Goal: Check status: Check status

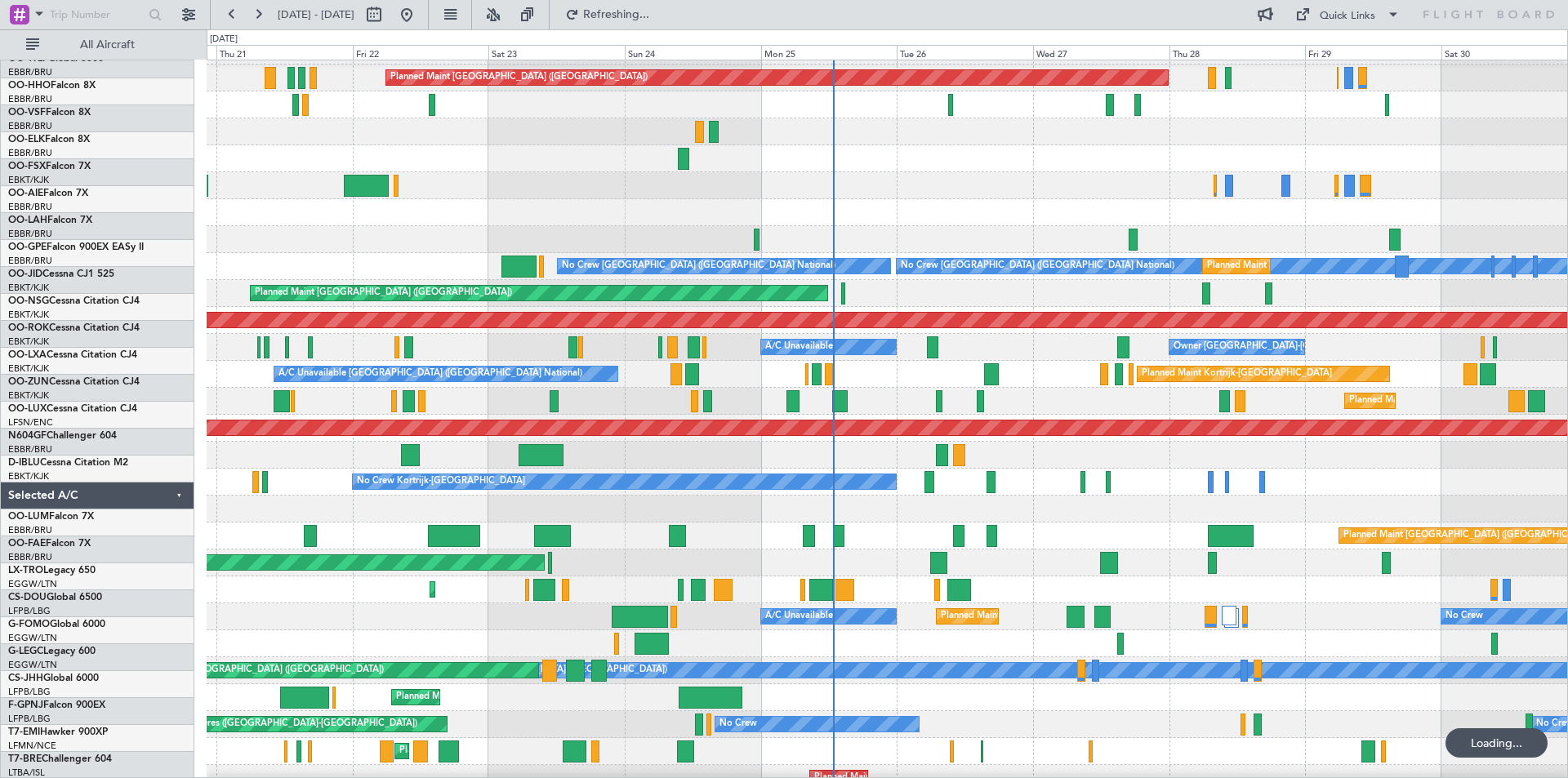
scroll to position [25, 0]
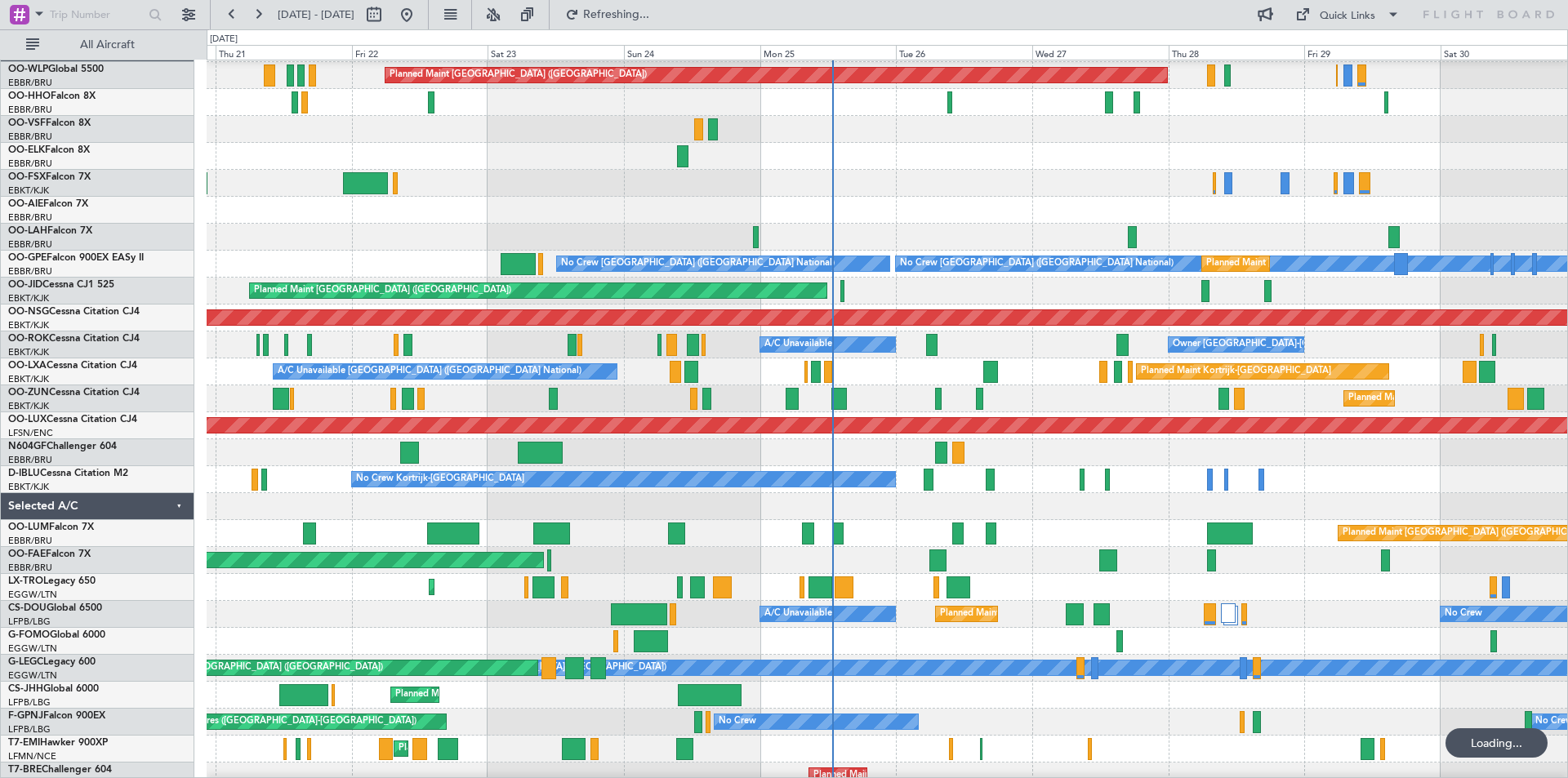
click at [187, 297] on div "Planned Maint [GEOGRAPHIC_DATA] ([GEOGRAPHIC_DATA]) Planned Maint [GEOGRAPHIC_D…" at bounding box center [784, 404] width 1568 height 748
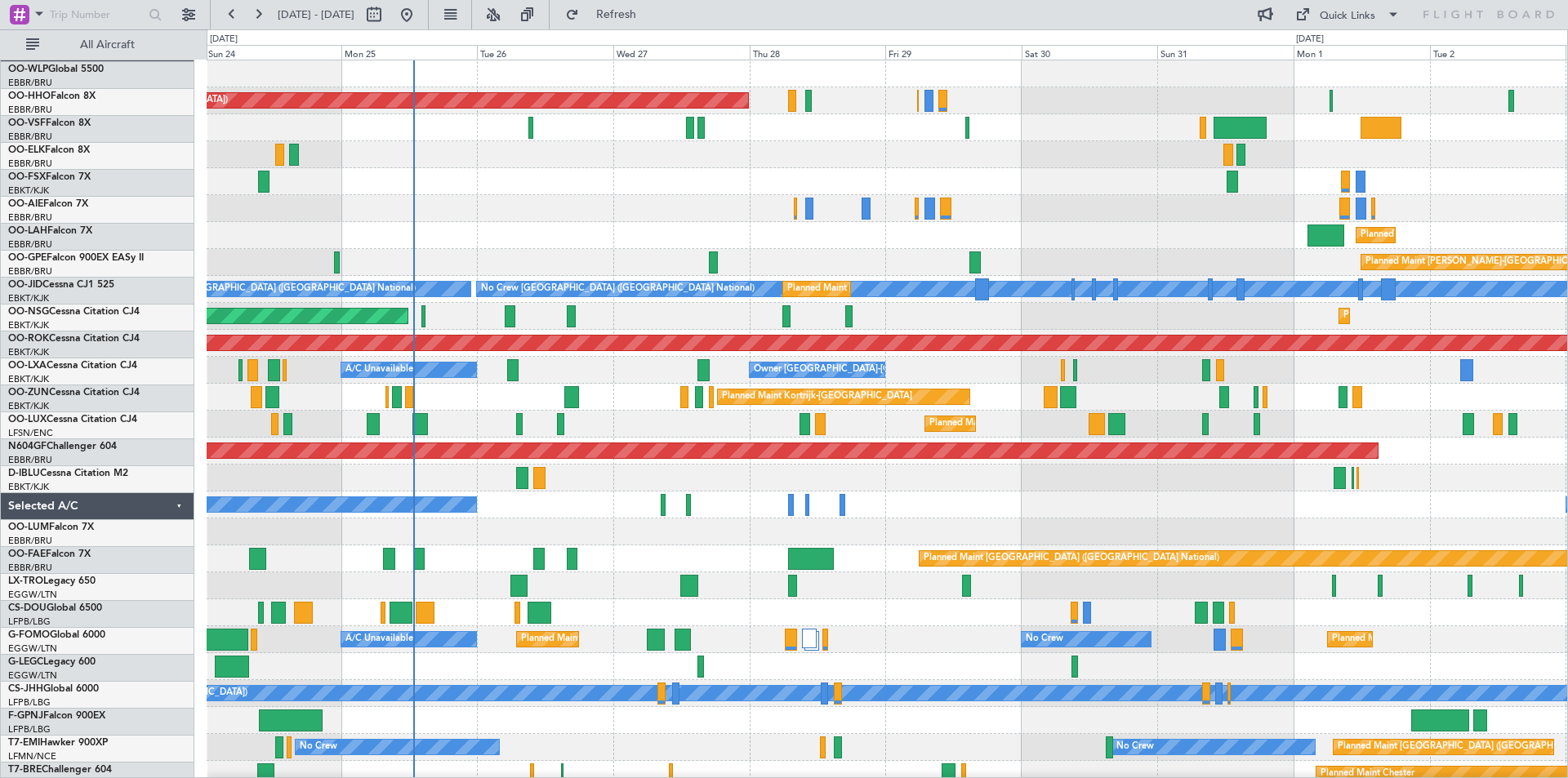
scroll to position [0, 0]
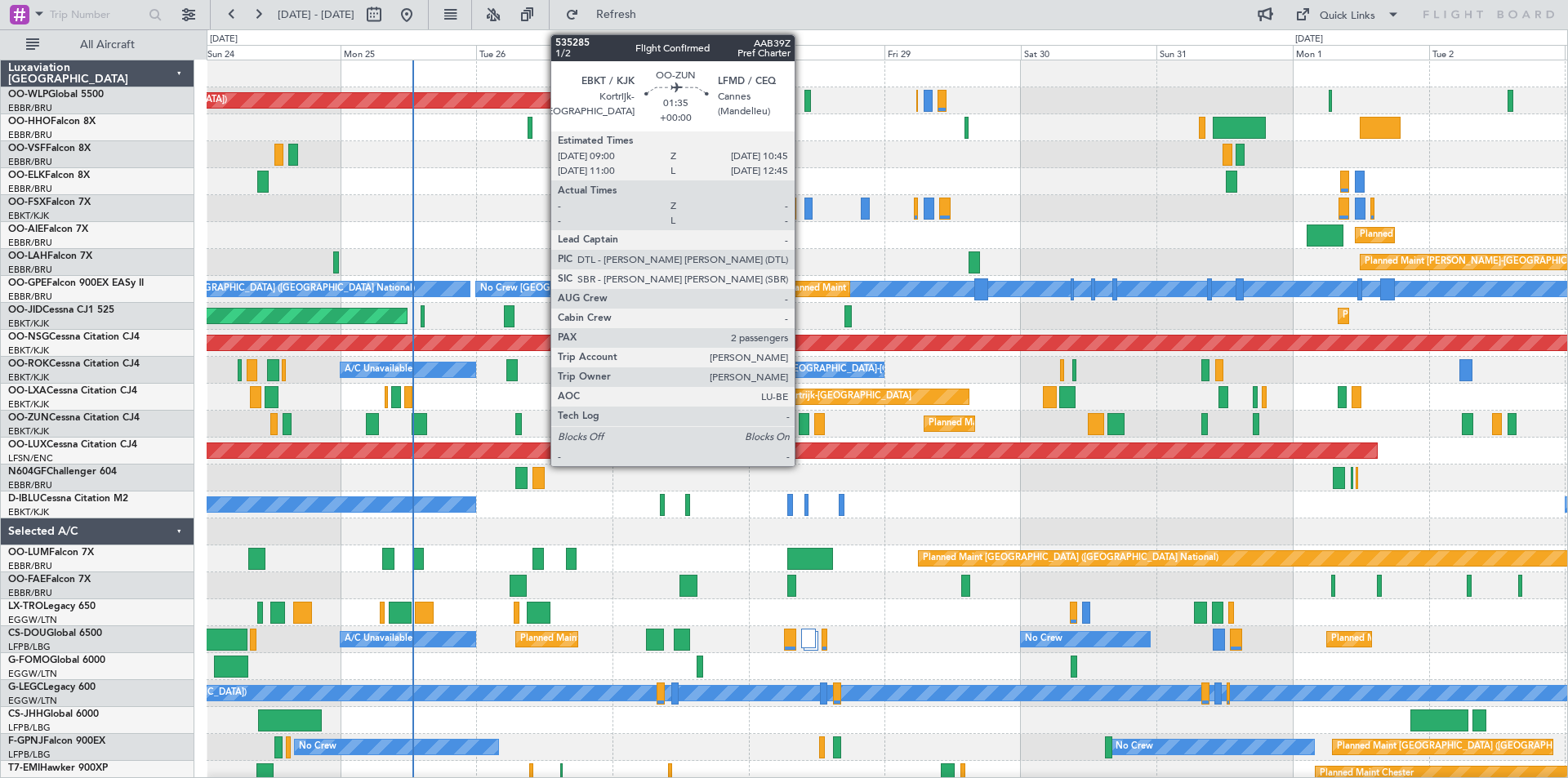
click at [802, 426] on div at bounding box center [803, 424] width 10 height 22
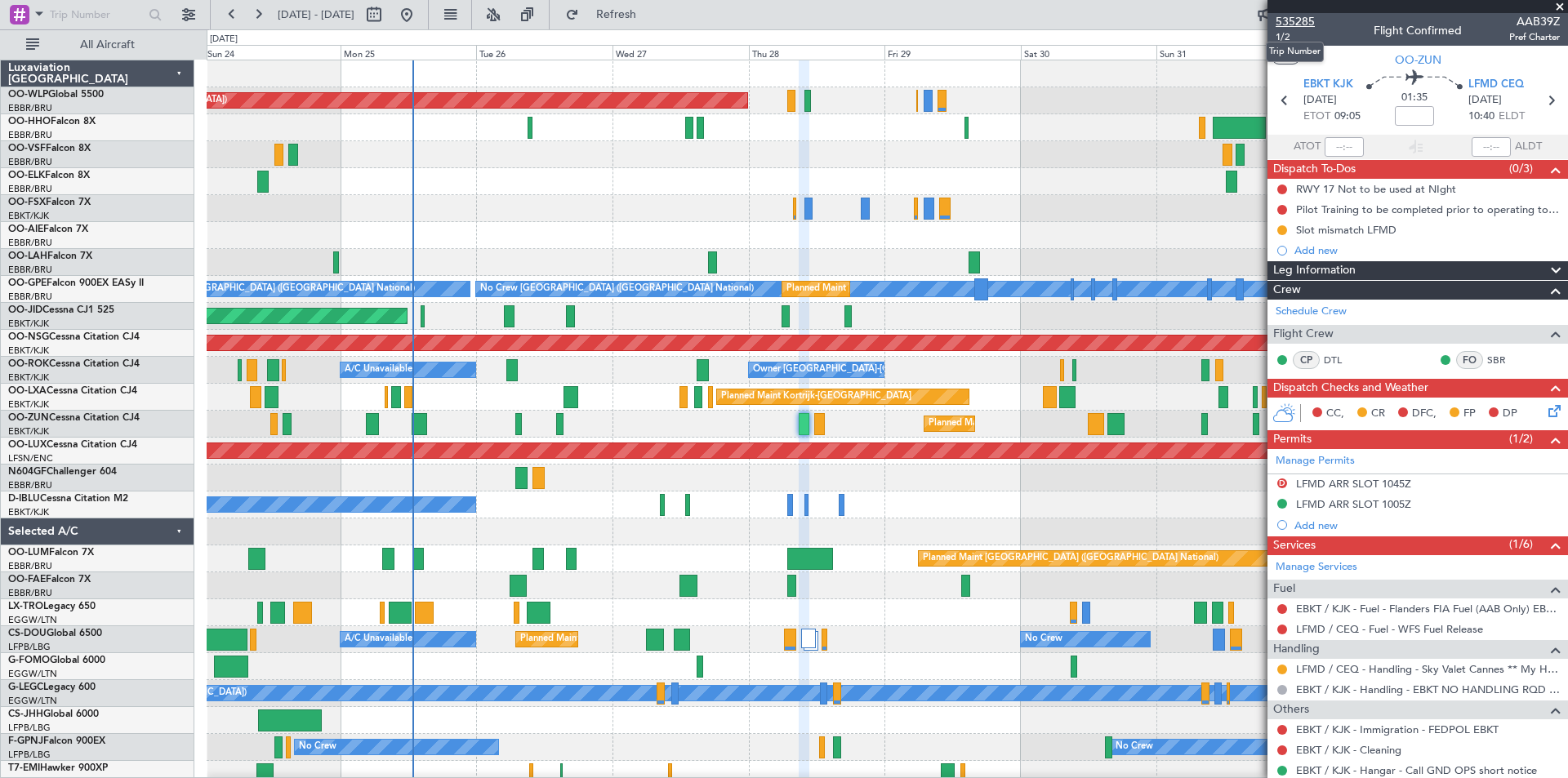
click at [1293, 18] on span "535285" at bounding box center [1295, 21] width 39 height 18
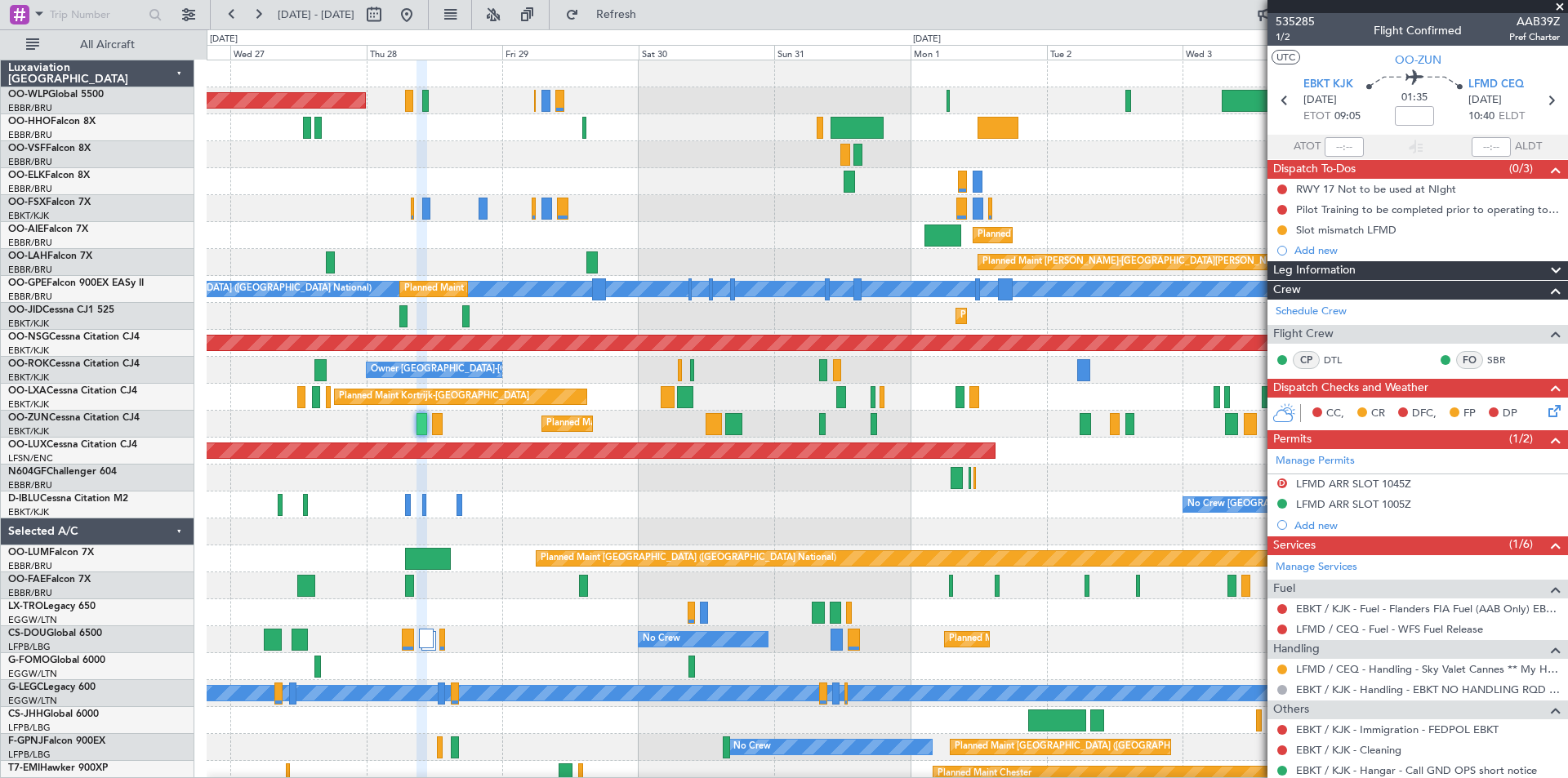
click at [451, 500] on div "No Crew [GEOGRAPHIC_DATA] ([GEOGRAPHIC_DATA] National) No Crew Kortrijk-[GEOGRA…" at bounding box center [887, 504] width 1361 height 27
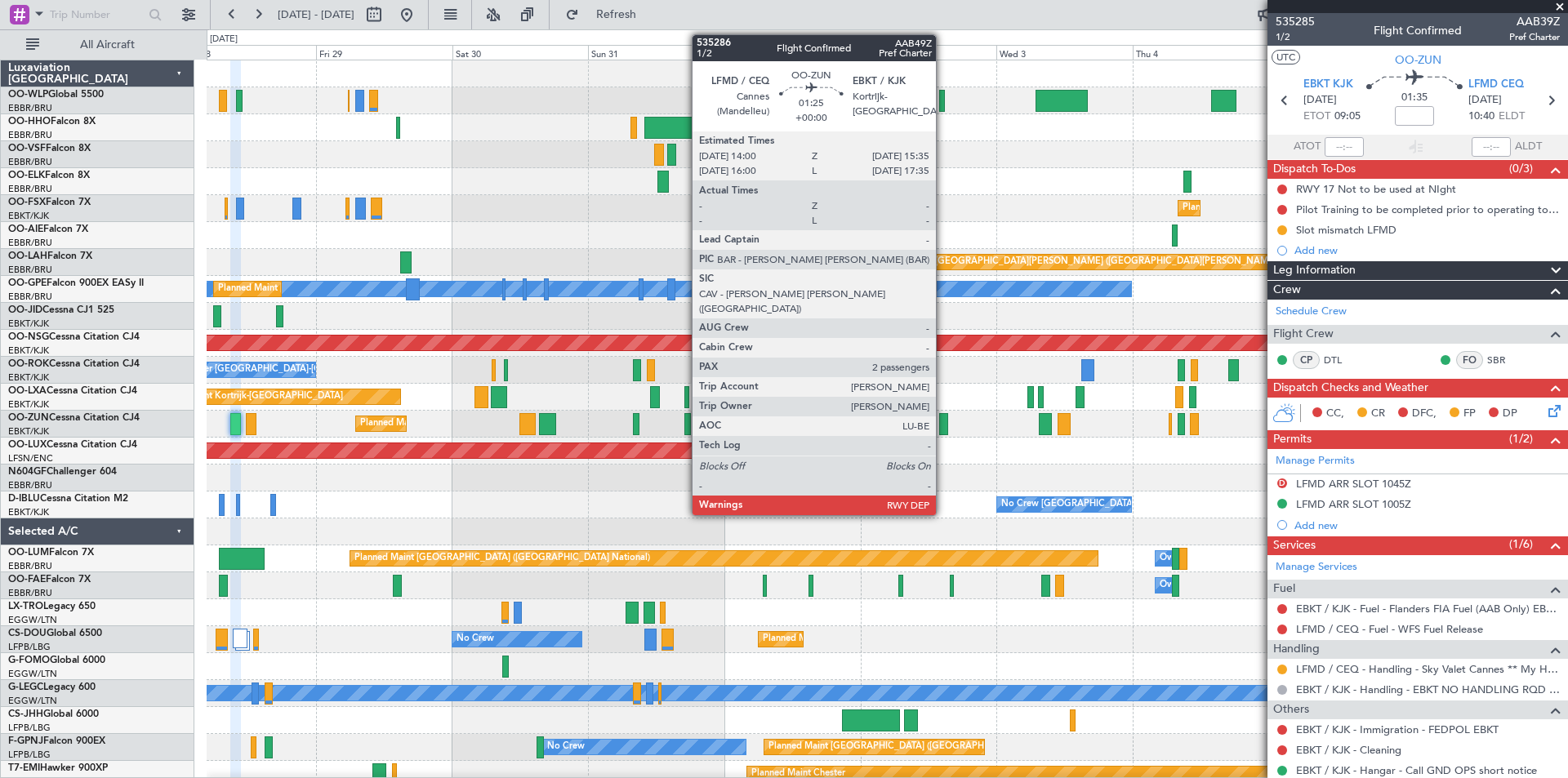
click at [943, 430] on div at bounding box center [944, 424] width 9 height 22
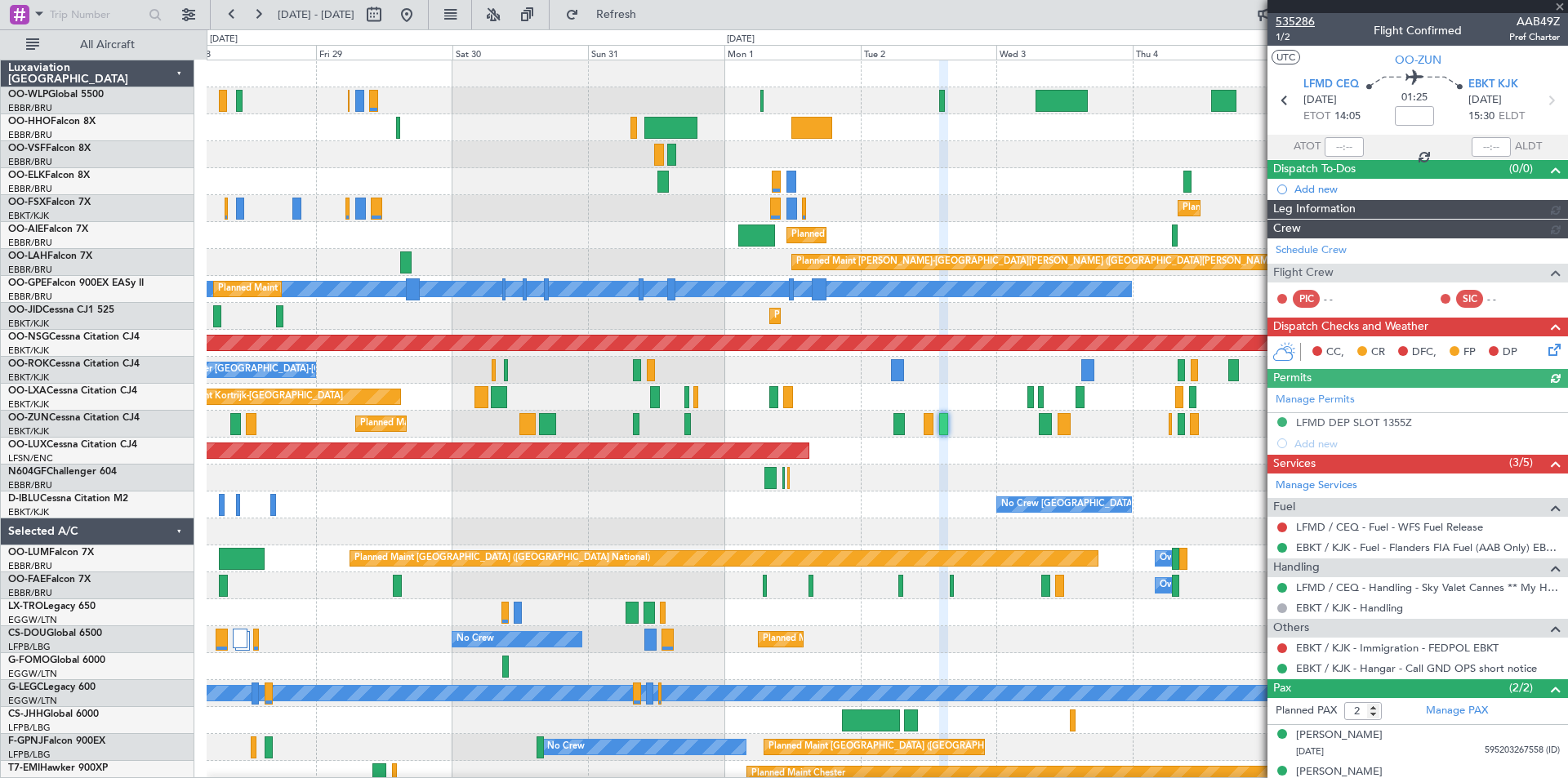
click at [1282, 18] on span "535286" at bounding box center [1295, 21] width 39 height 18
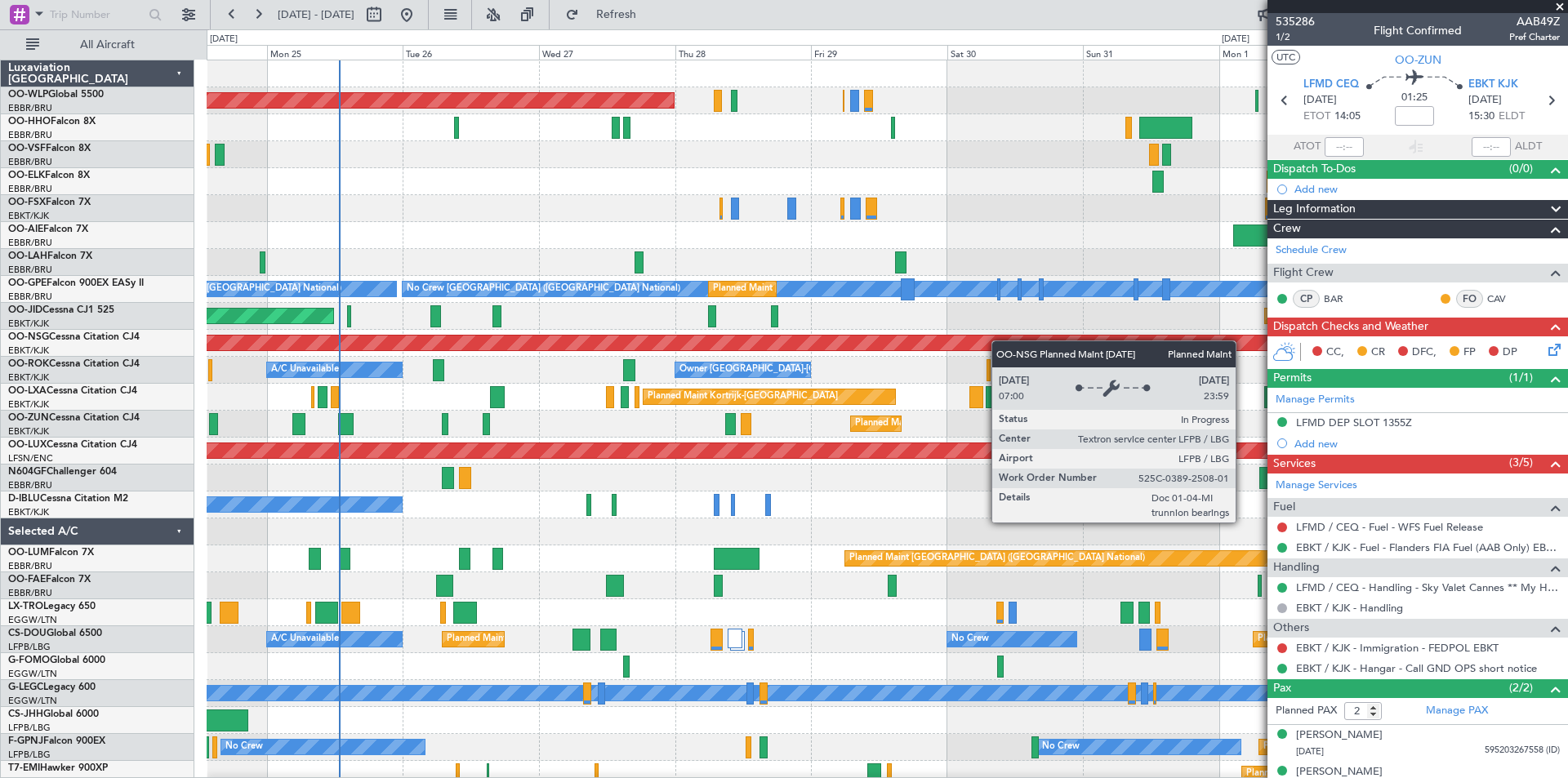
click at [1019, 343] on div "Planned Maint [GEOGRAPHIC_DATA] ([GEOGRAPHIC_DATA]) Planned Maint [GEOGRAPHIC_D…" at bounding box center [887, 478] width 1361 height 835
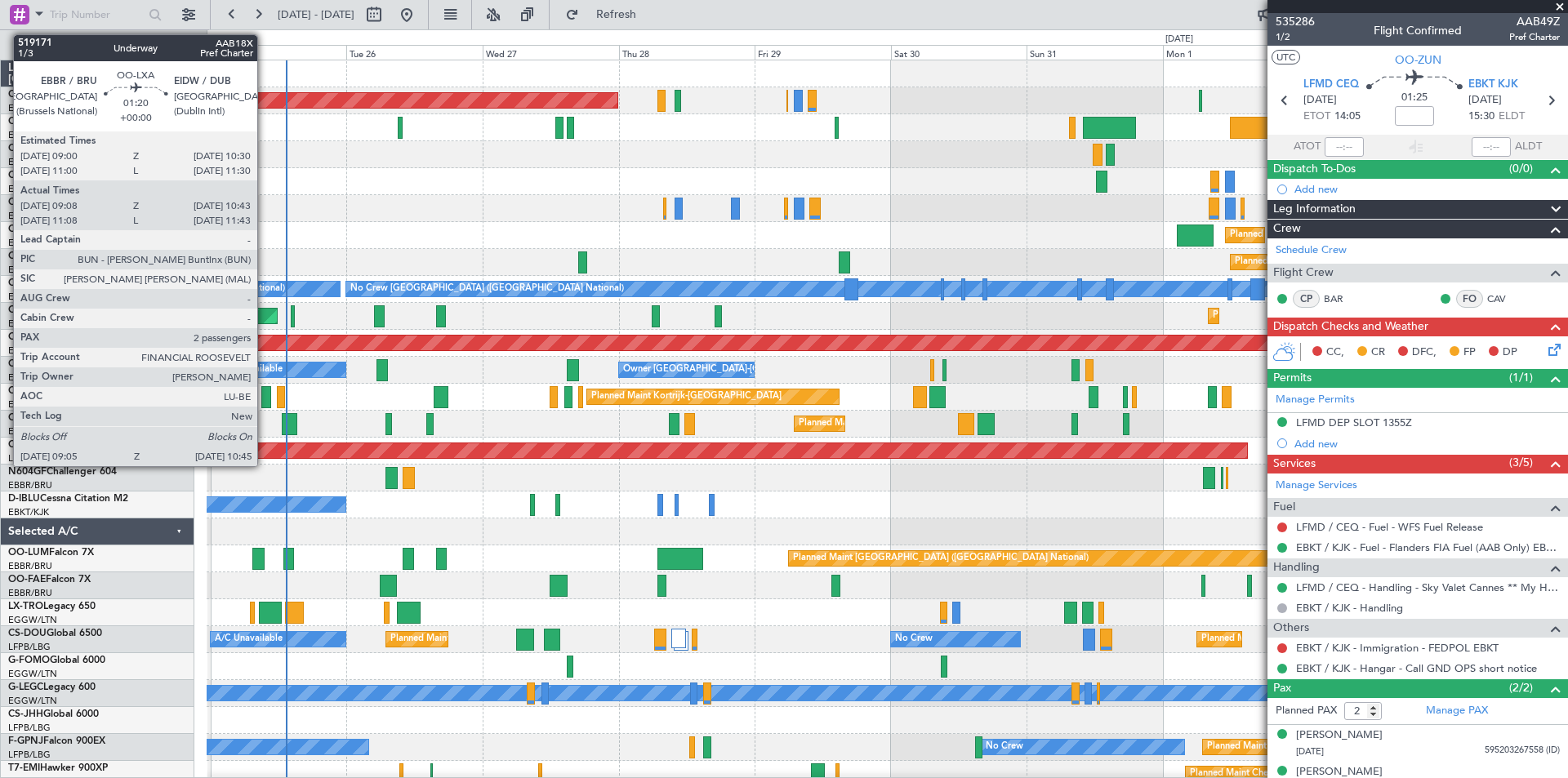
click at [264, 405] on div at bounding box center [266, 397] width 10 height 22
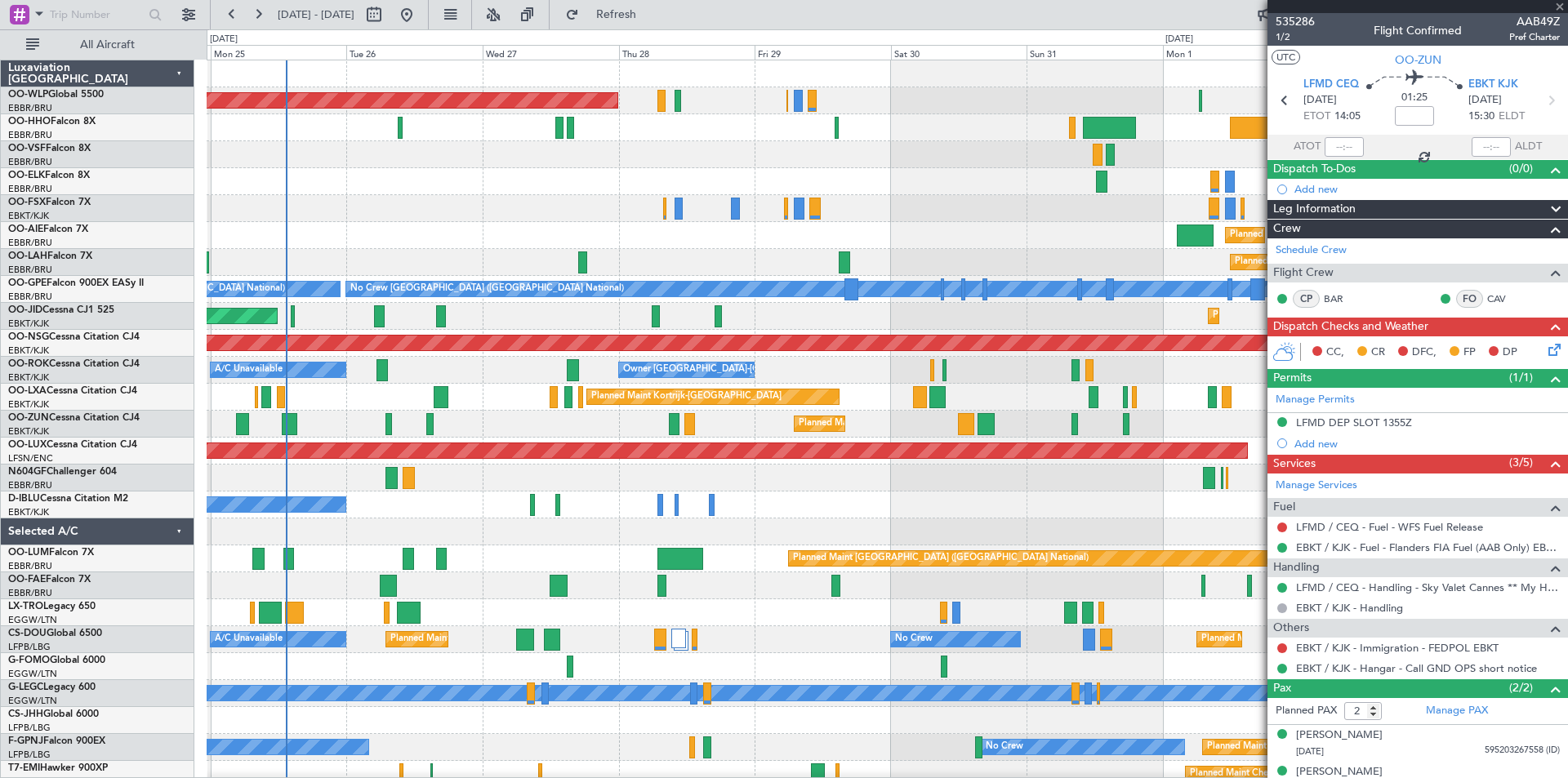
type input "09:13"
type input "10:38"
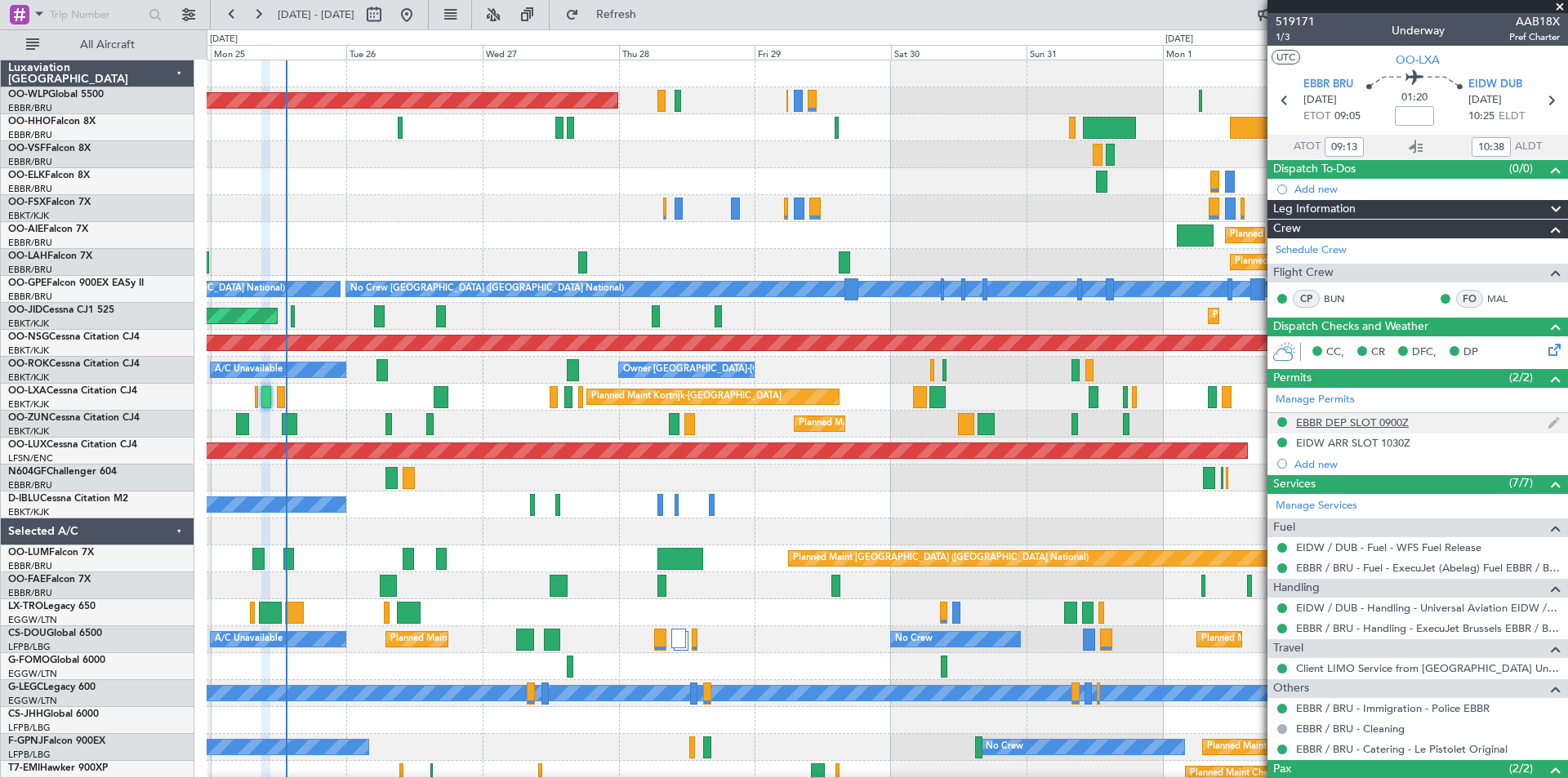
scroll to position [116, 0]
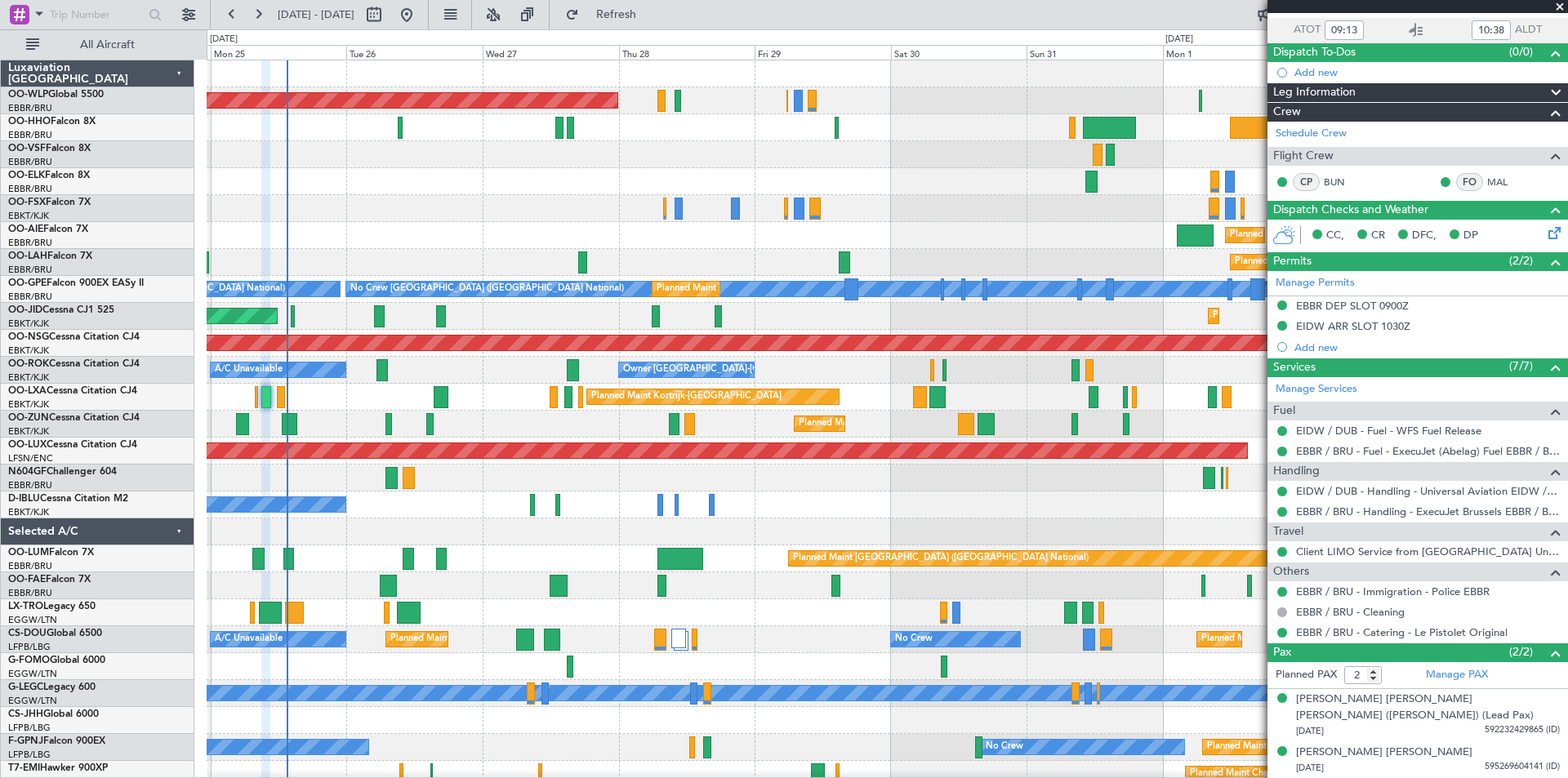
click at [658, 221] on div "Planned Maint Kortrijk-[GEOGRAPHIC_DATA]" at bounding box center [887, 208] width 1361 height 27
click at [1556, 8] on span at bounding box center [1560, 7] width 17 height 15
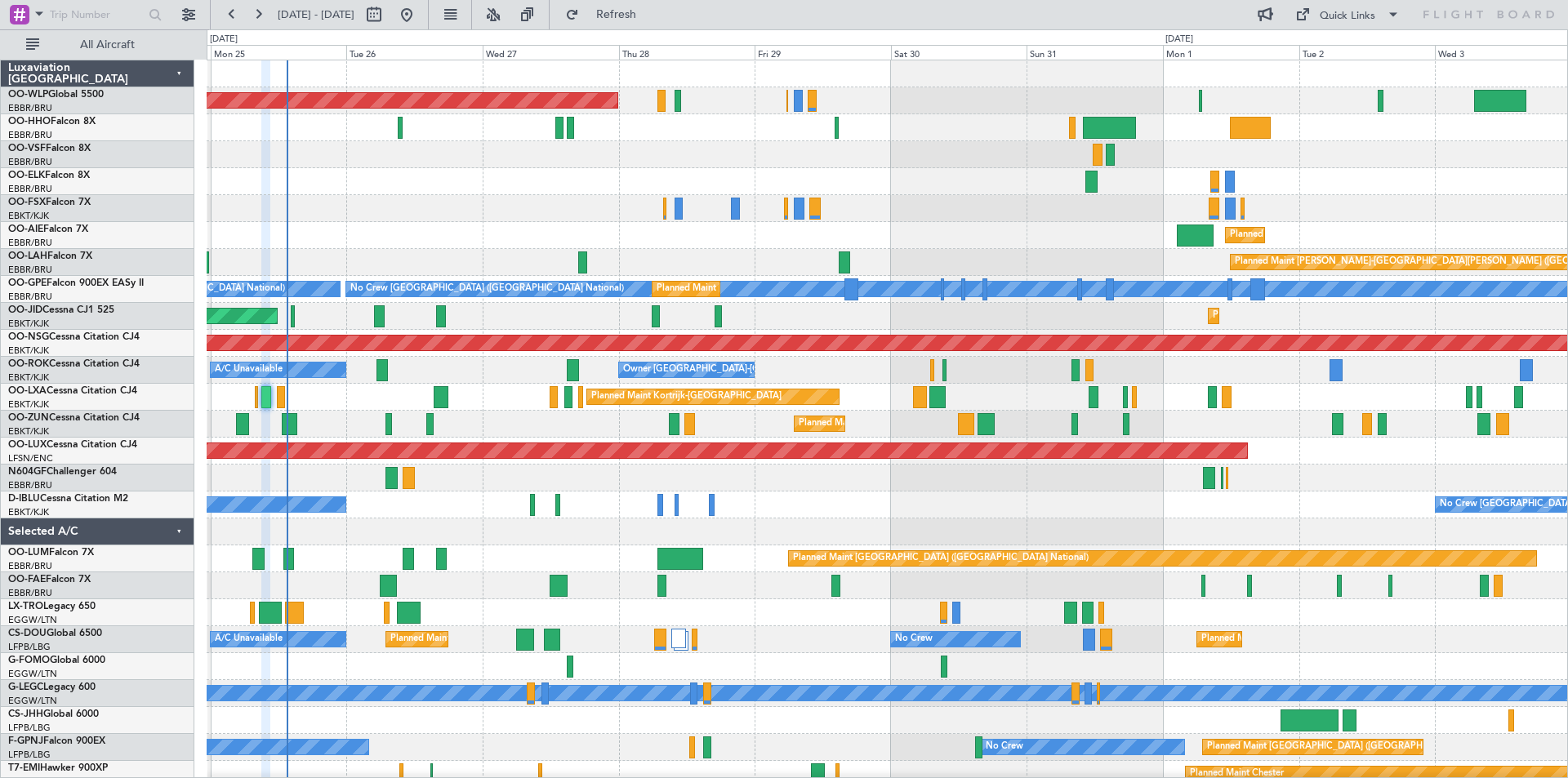
type input "0"
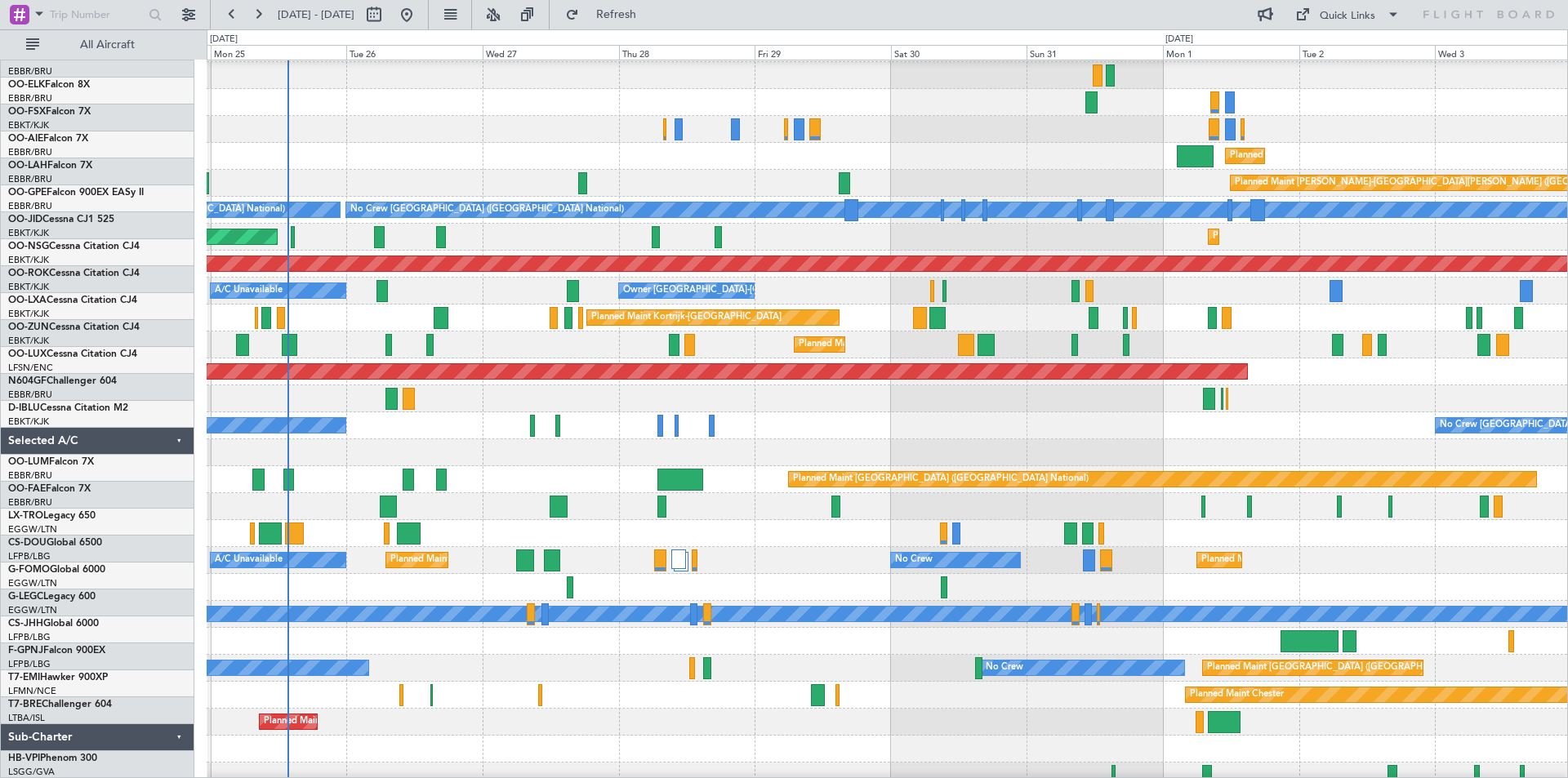
scroll to position [92, 0]
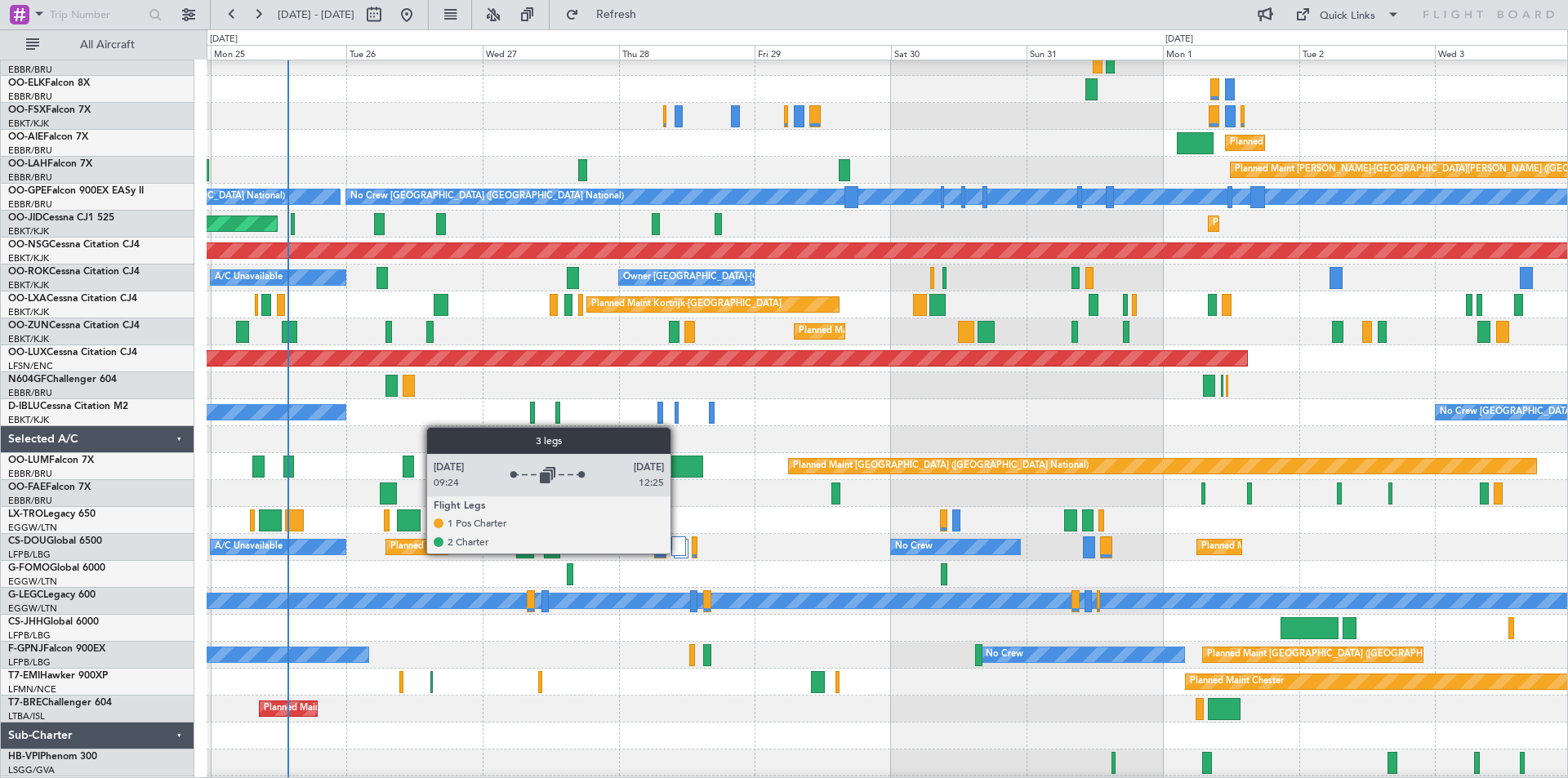
click at [678, 553] on div at bounding box center [679, 545] width 15 height 19
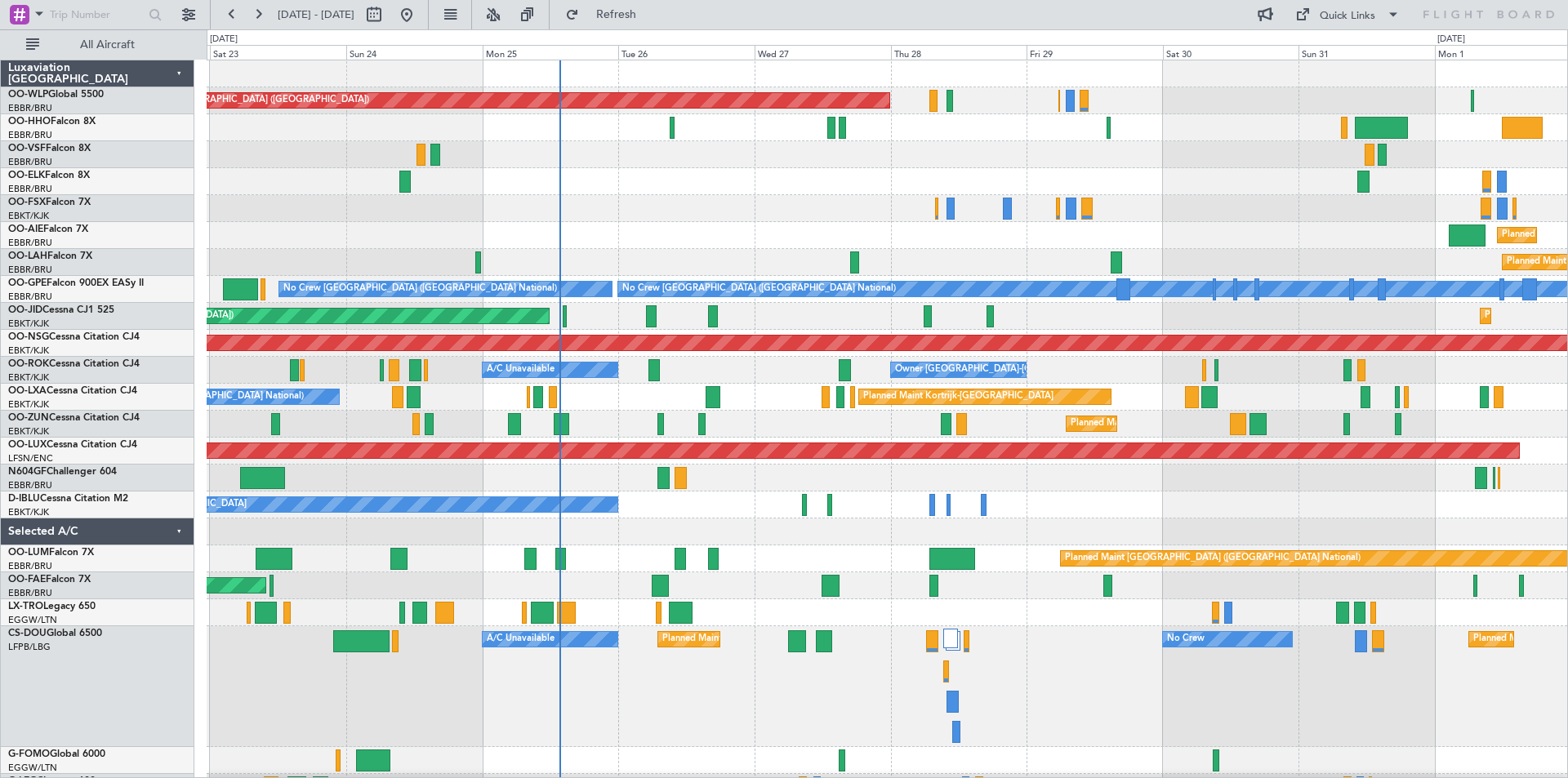
scroll to position [0, 0]
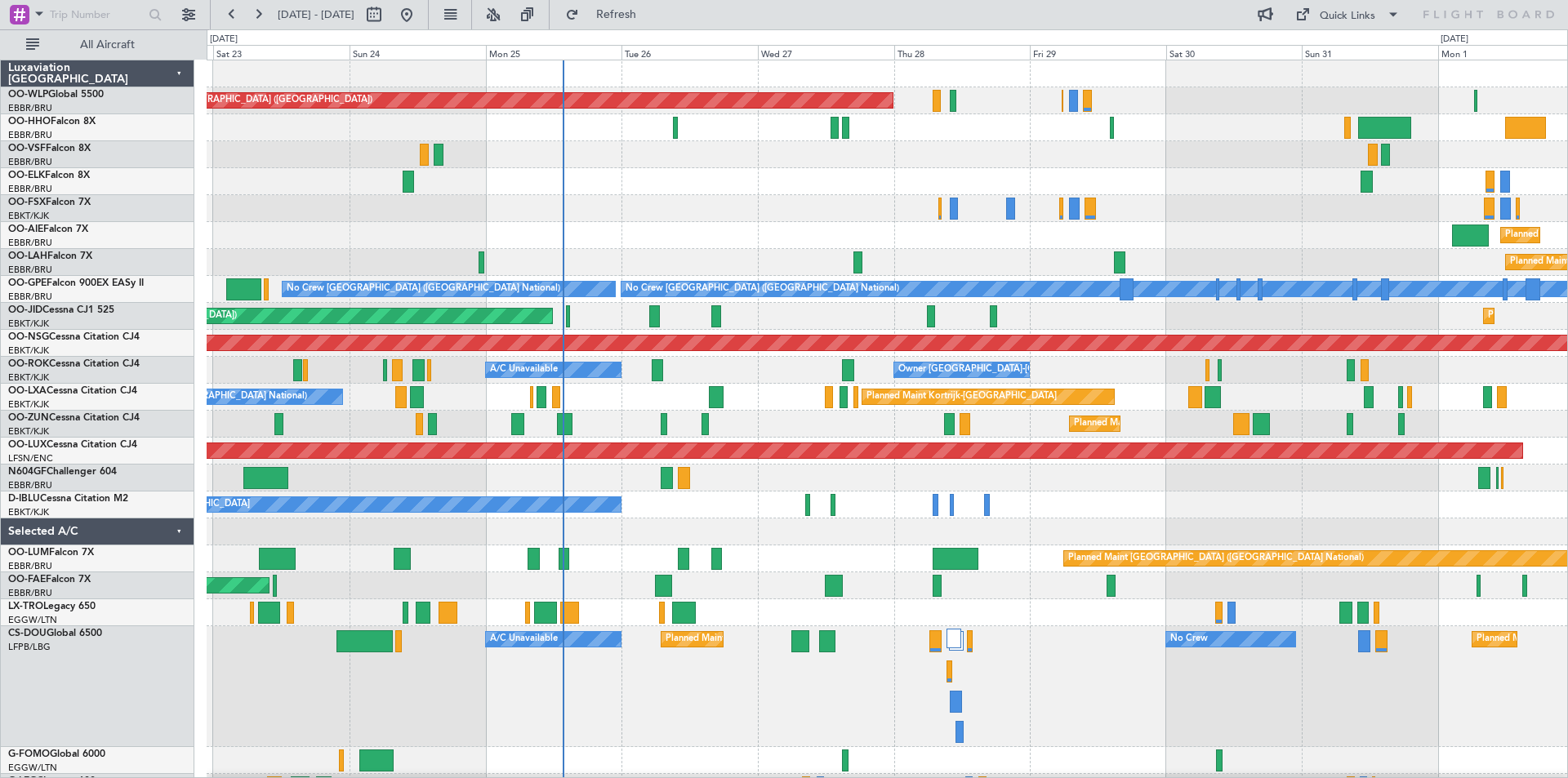
click at [795, 183] on div at bounding box center [887, 181] width 1361 height 27
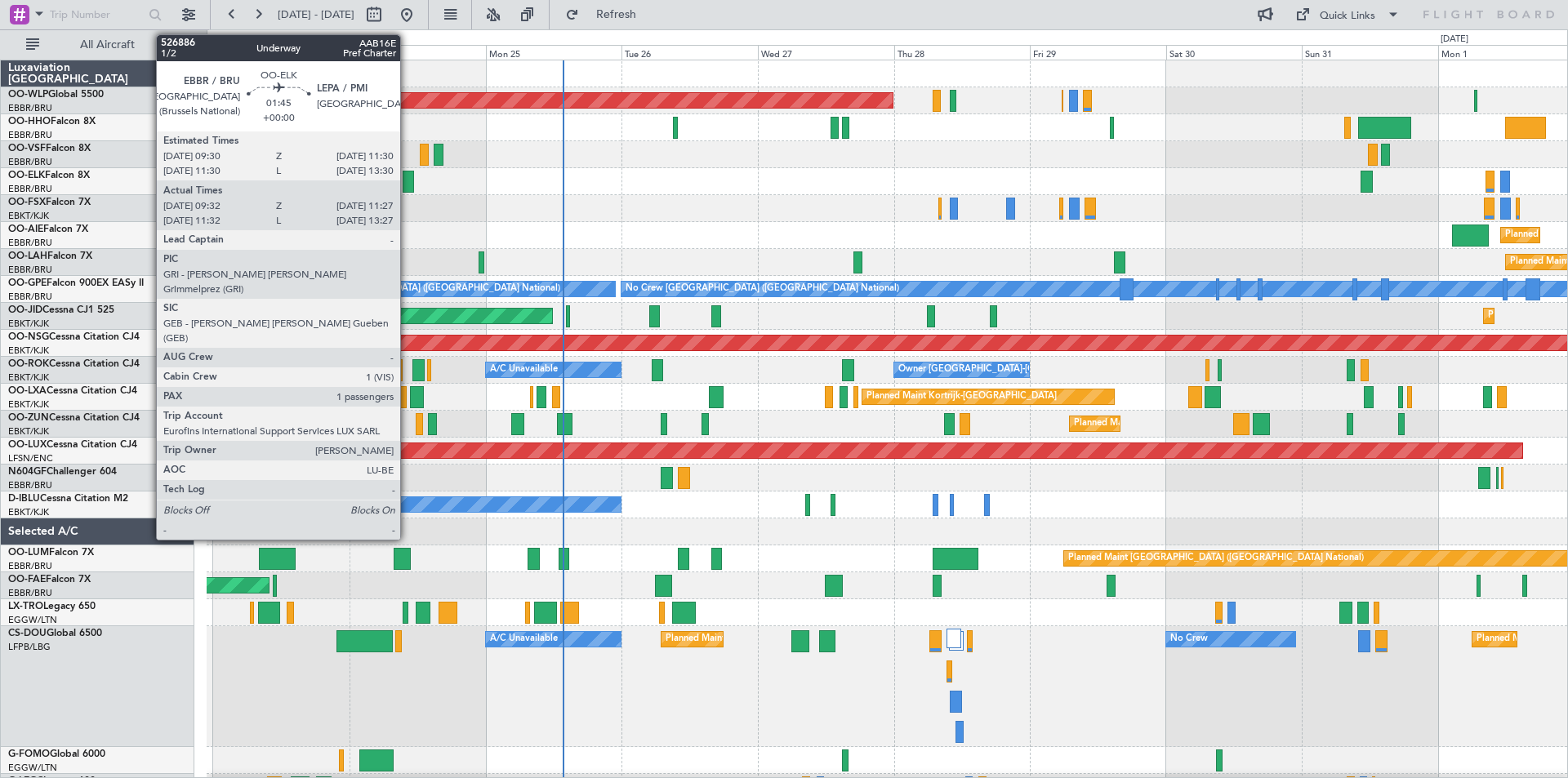
click at [408, 186] on div at bounding box center [408, 182] width 11 height 22
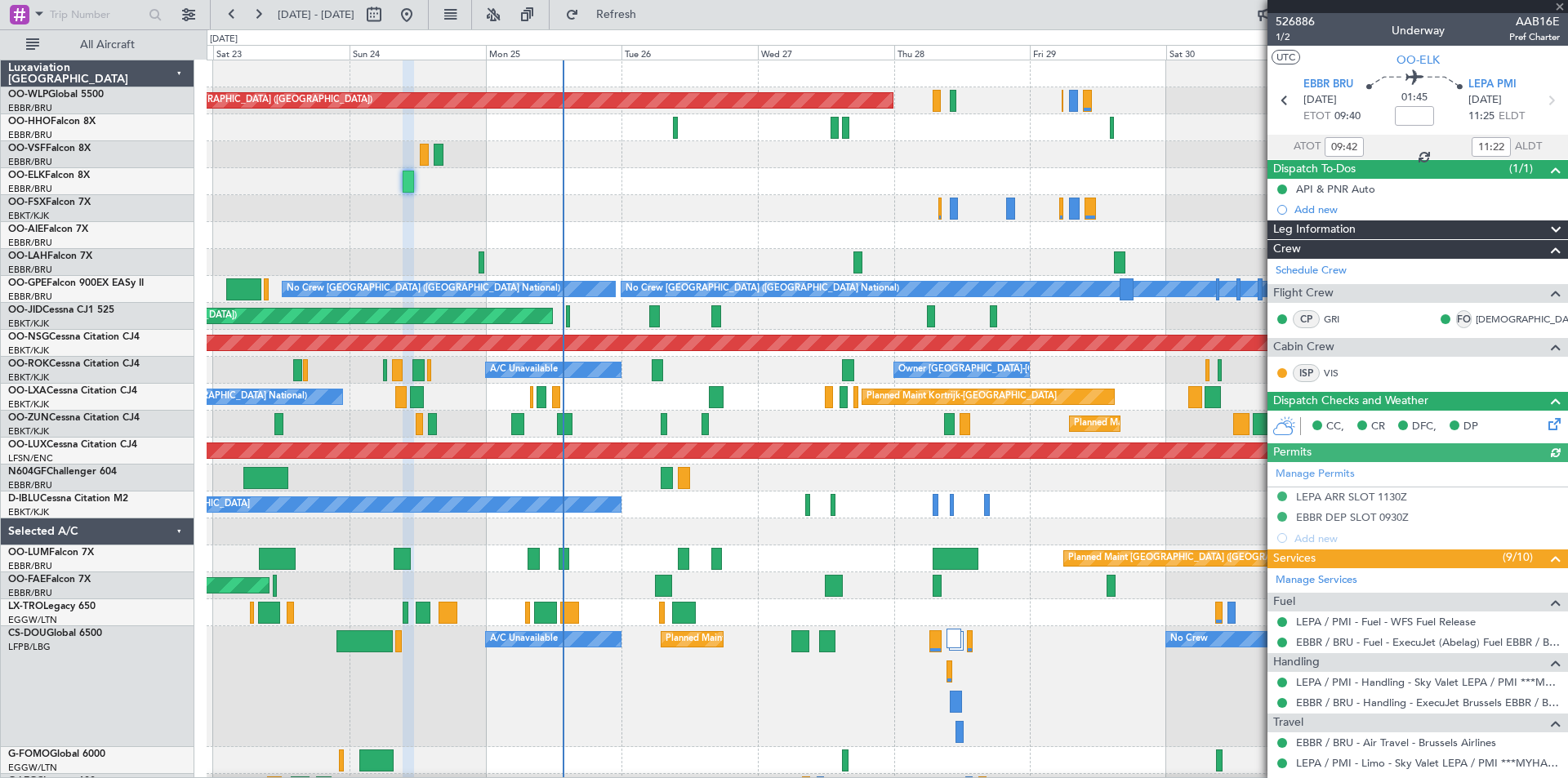
scroll to position [200, 0]
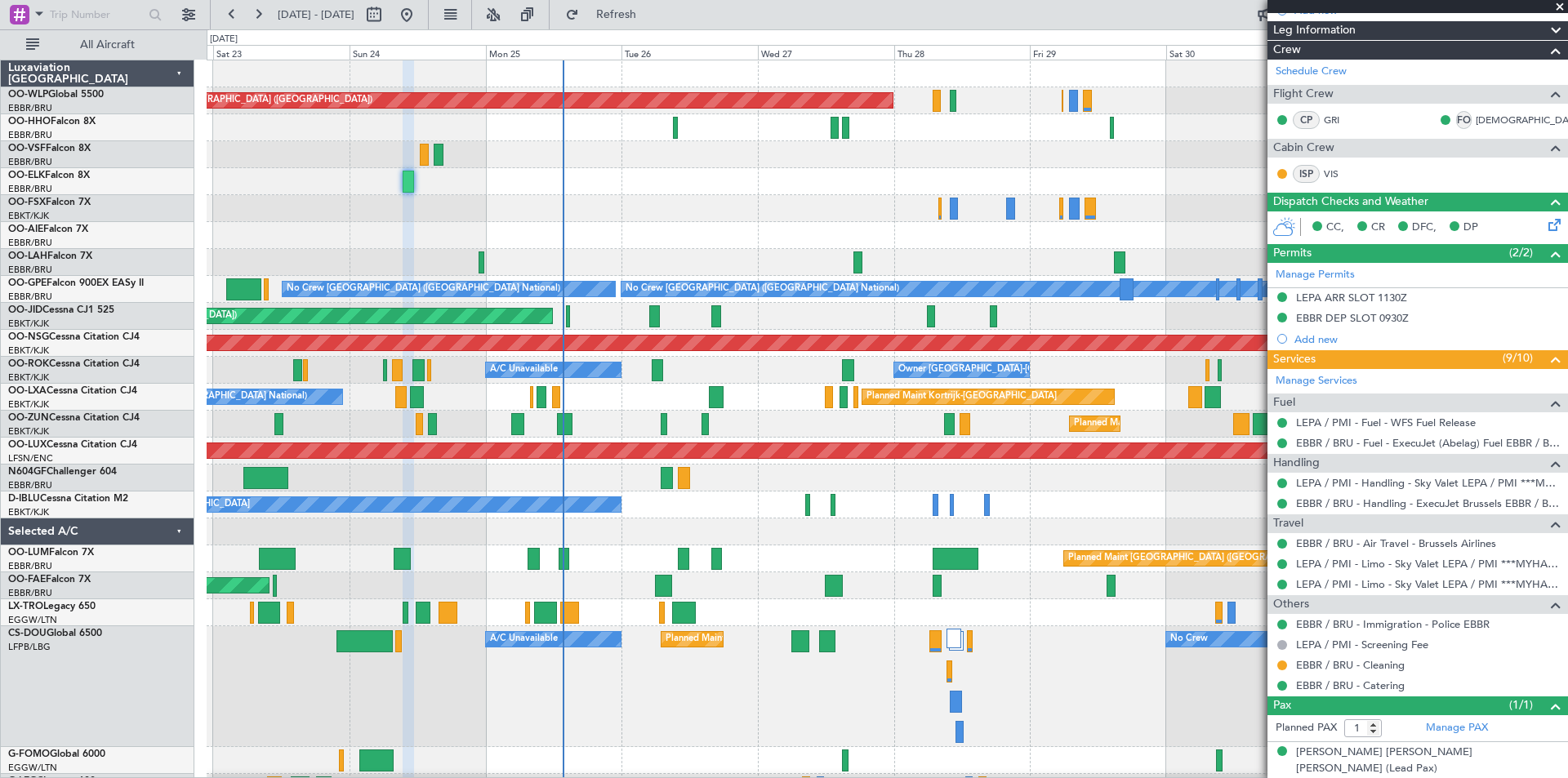
click at [1562, 7] on span at bounding box center [1560, 7] width 17 height 15
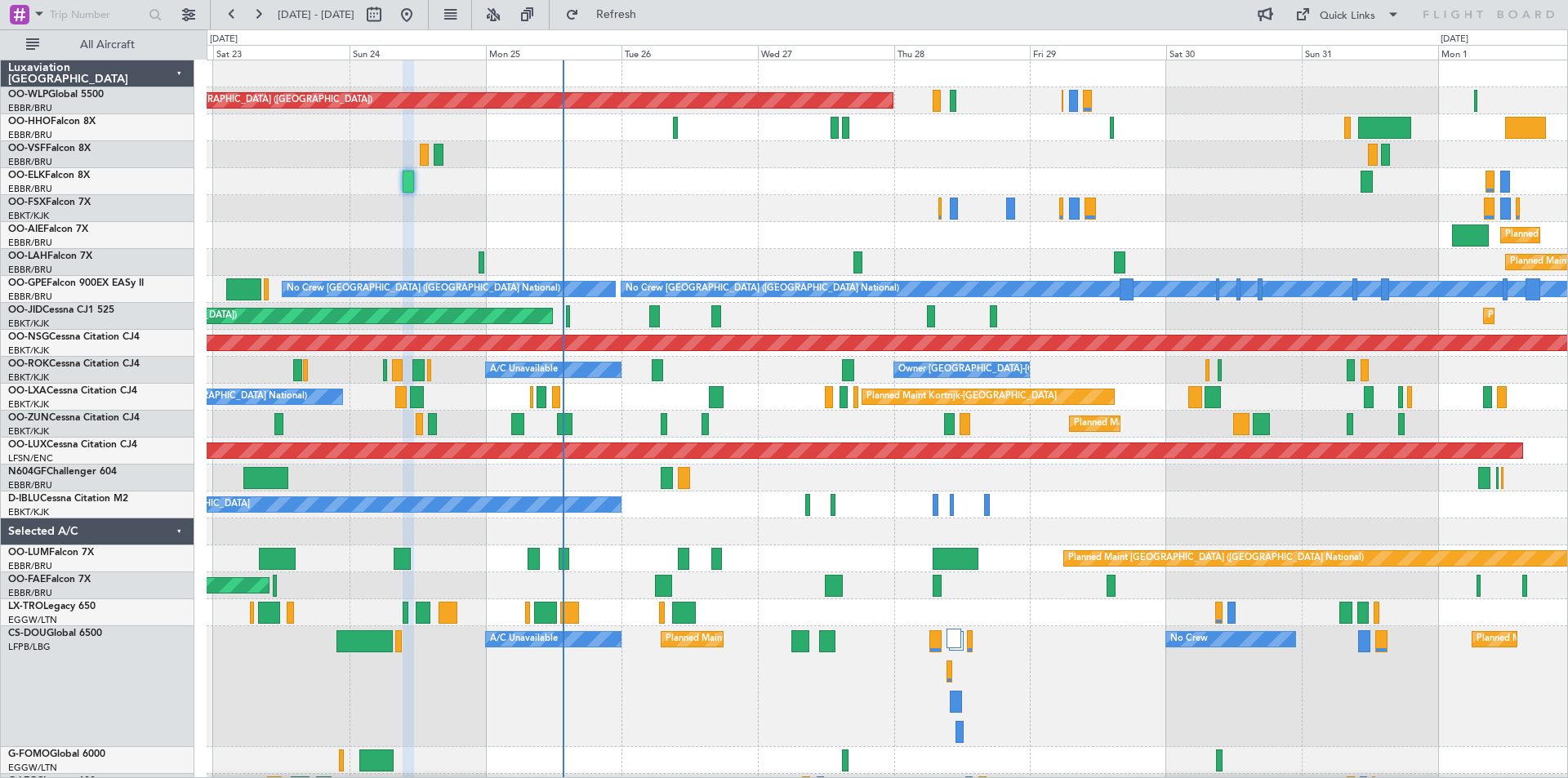
type input "0"
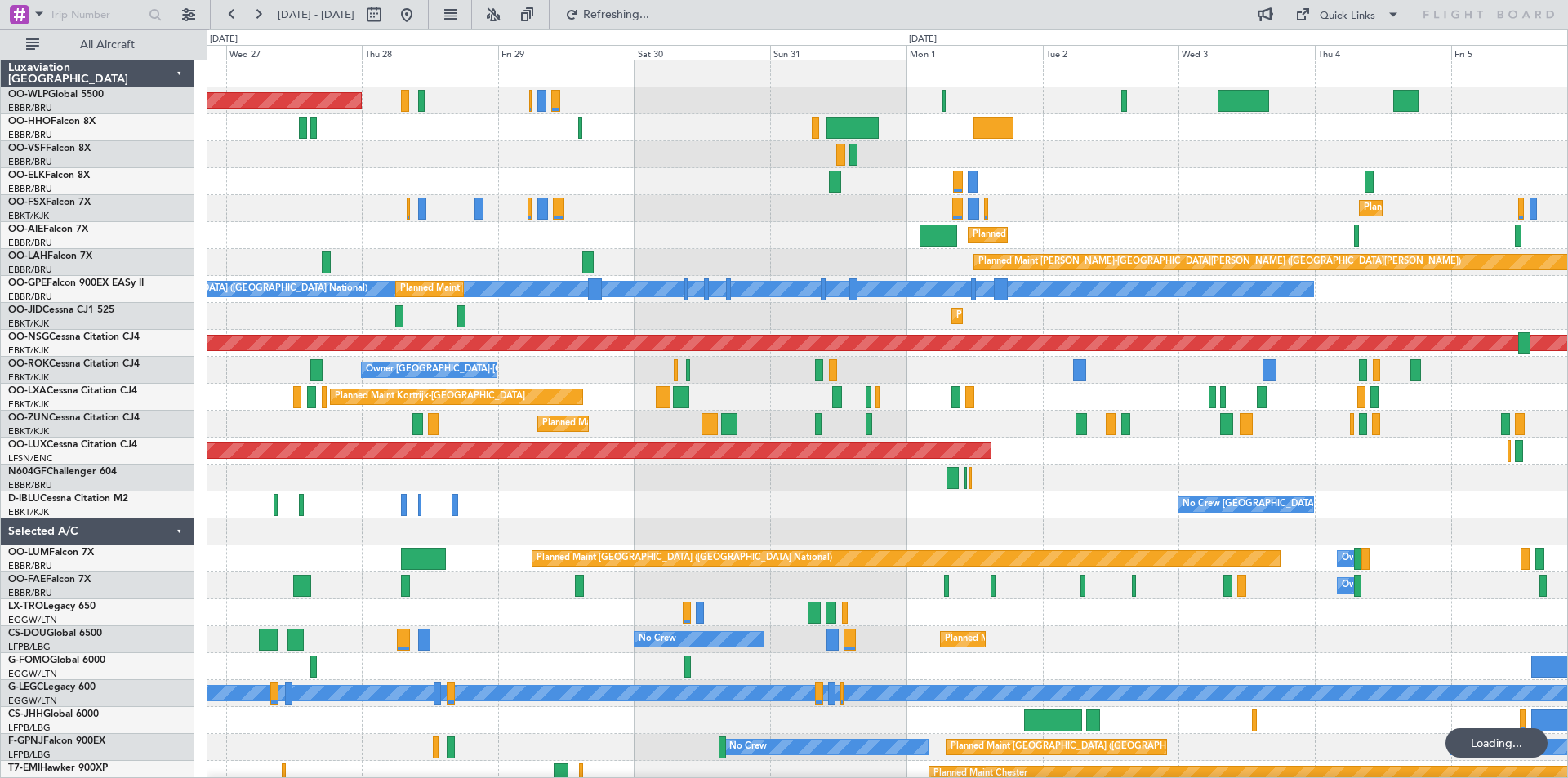
click at [365, 442] on div "Planned Maint [GEOGRAPHIC_DATA] ([GEOGRAPHIC_DATA]) Planned Maint [GEOGRAPHIC_D…" at bounding box center [887, 464] width 1361 height 808
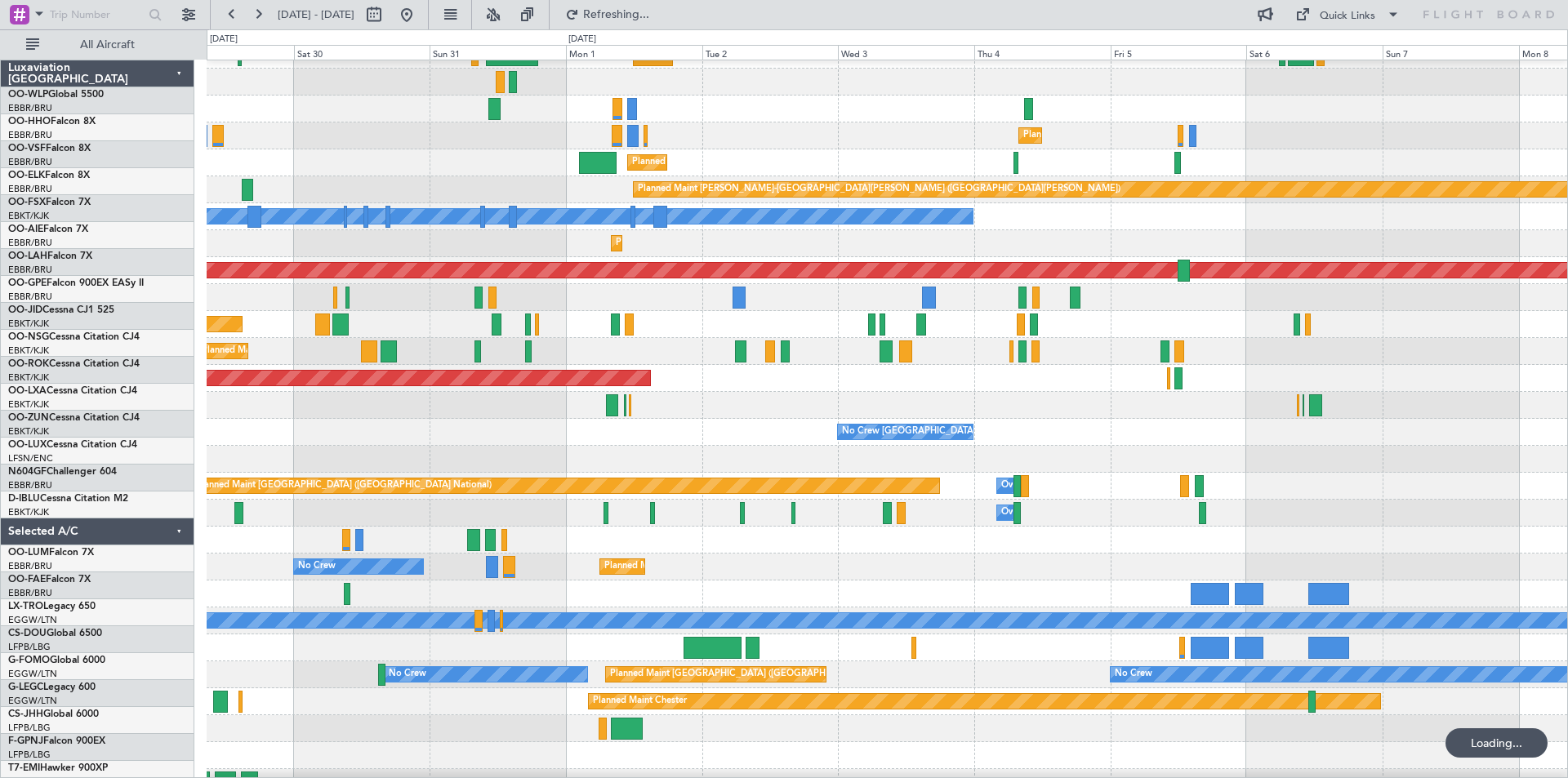
click at [130, 331] on div "Planned Maint Berlin (Brandenburg) Planned Maint Kortrijk-Wevelgem Planned Main…" at bounding box center [784, 404] width 1568 height 748
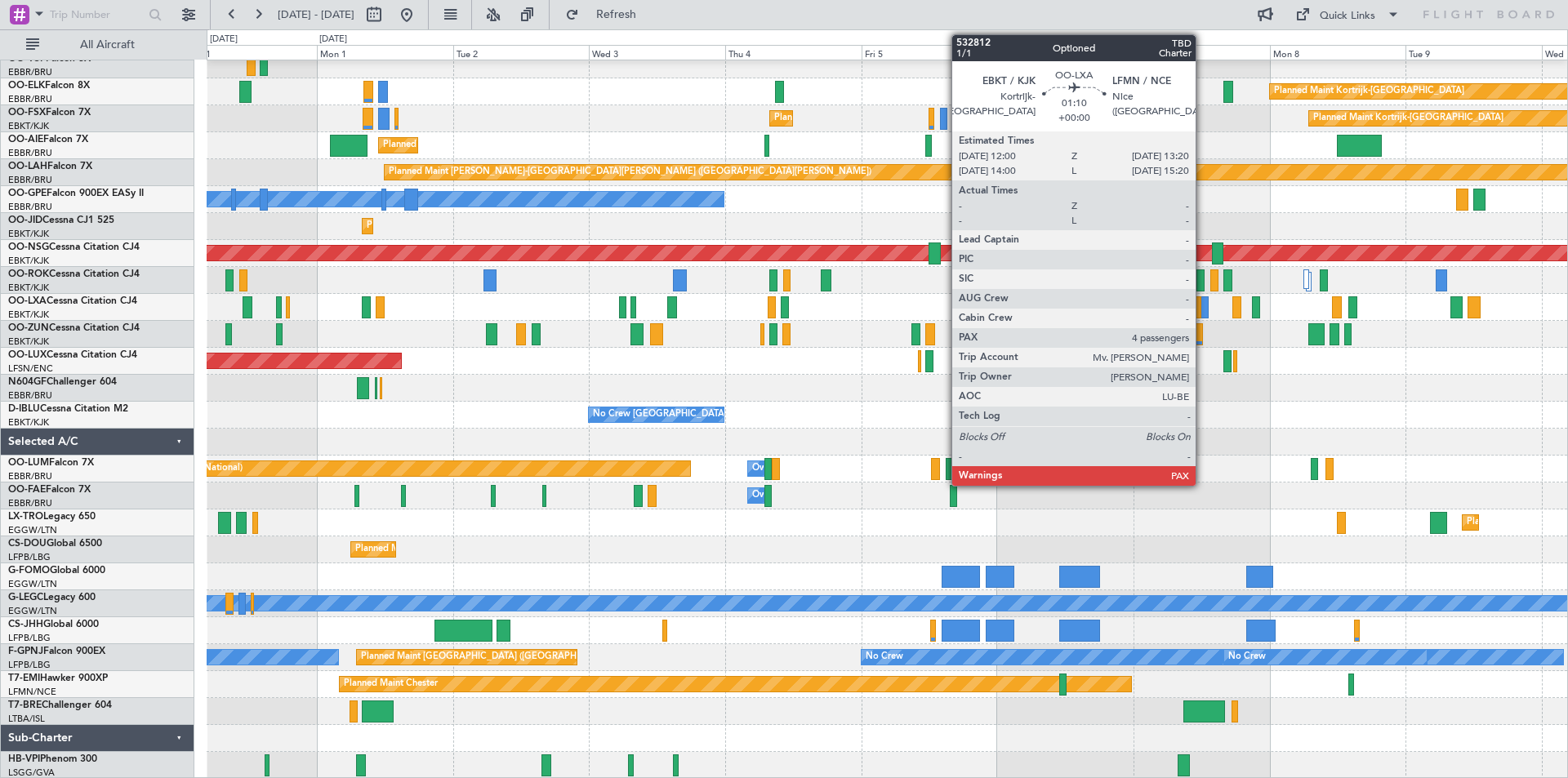
click at [1203, 311] on div at bounding box center [1205, 308] width 8 height 22
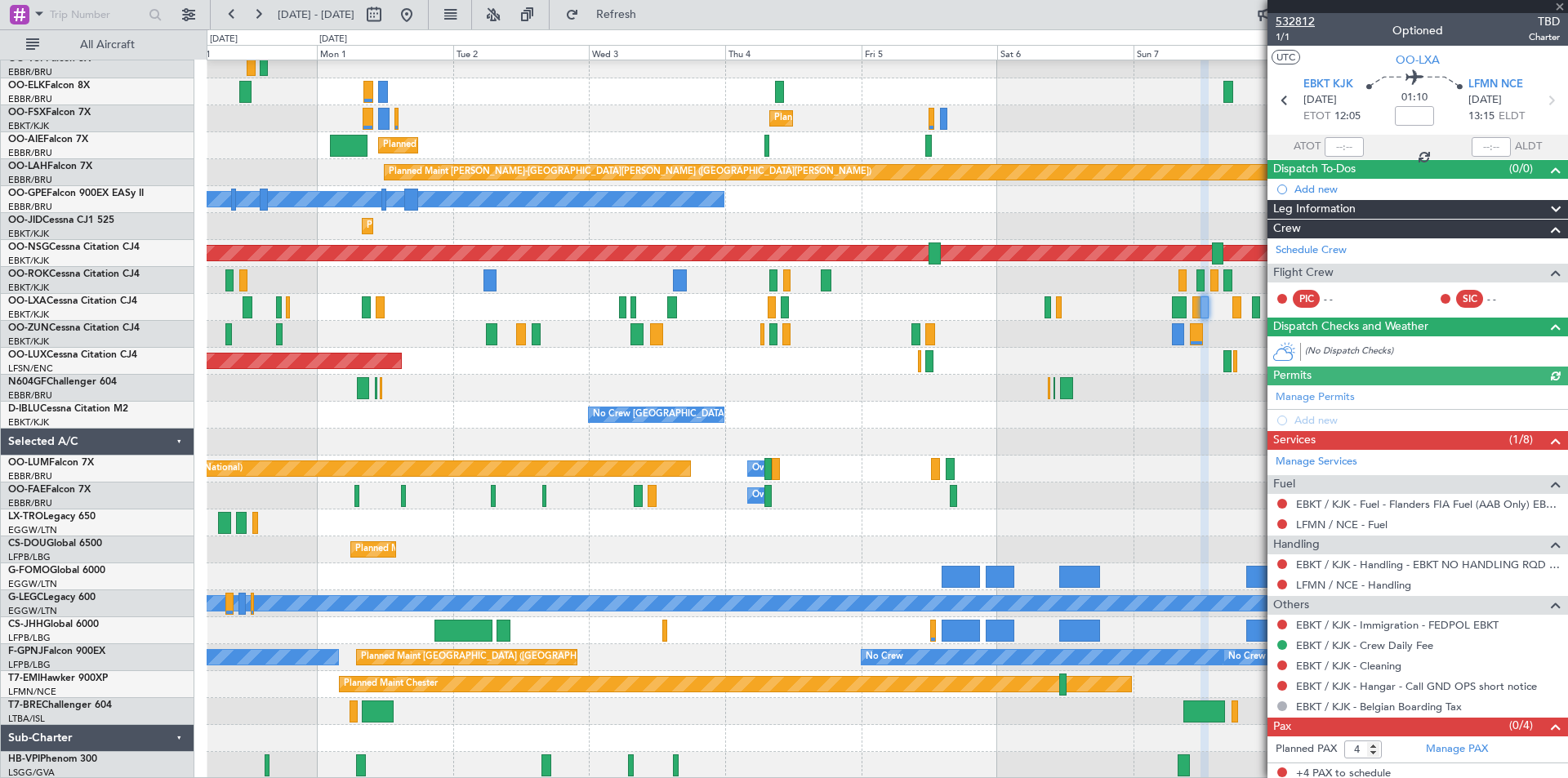
click at [1306, 19] on span "532812" at bounding box center [1295, 21] width 39 height 18
click at [966, 364] on div "Planned Maint [GEOGRAPHIC_DATA] ([GEOGRAPHIC_DATA])" at bounding box center [887, 360] width 1361 height 27
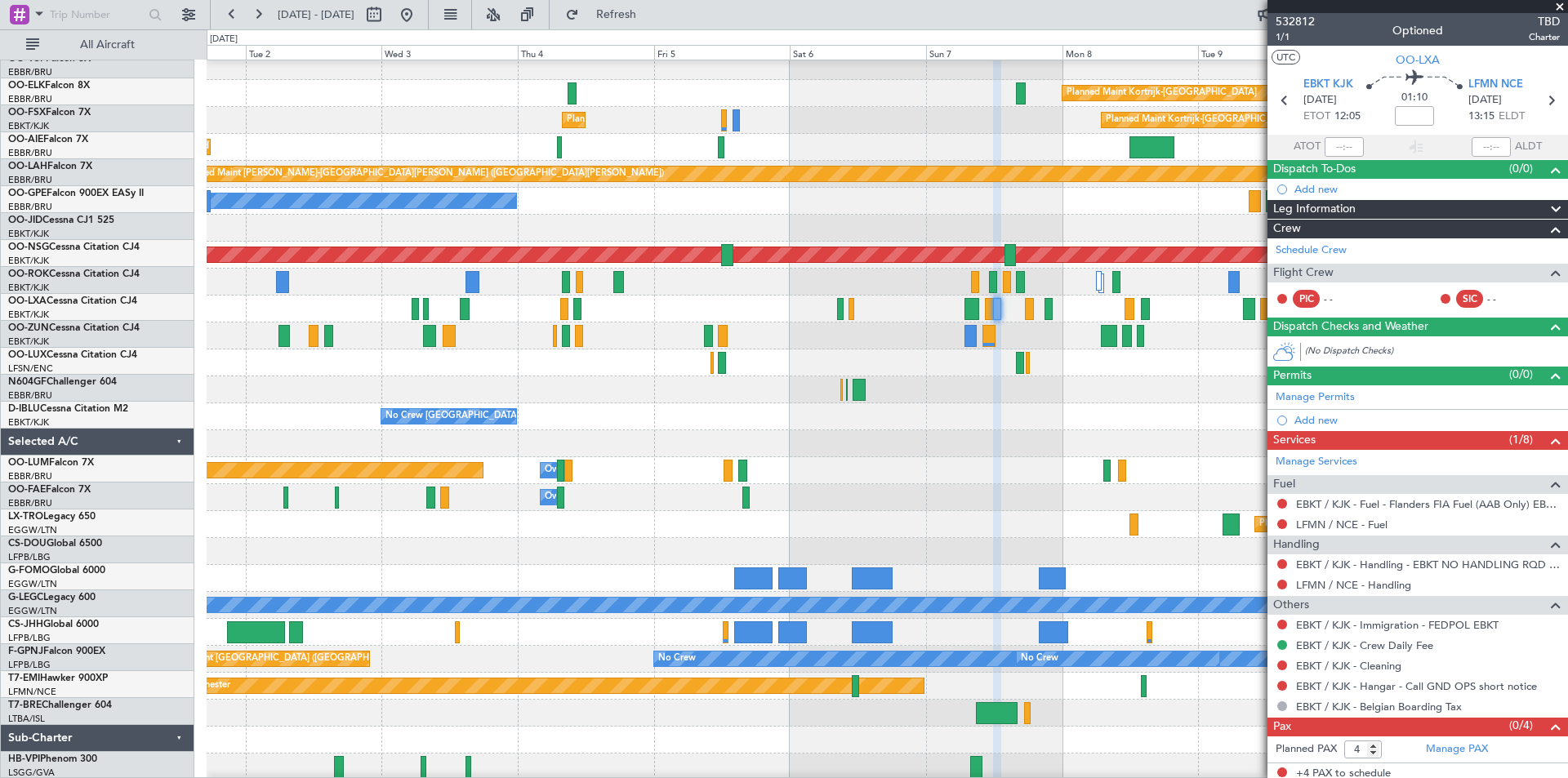
scroll to position [88, 0]
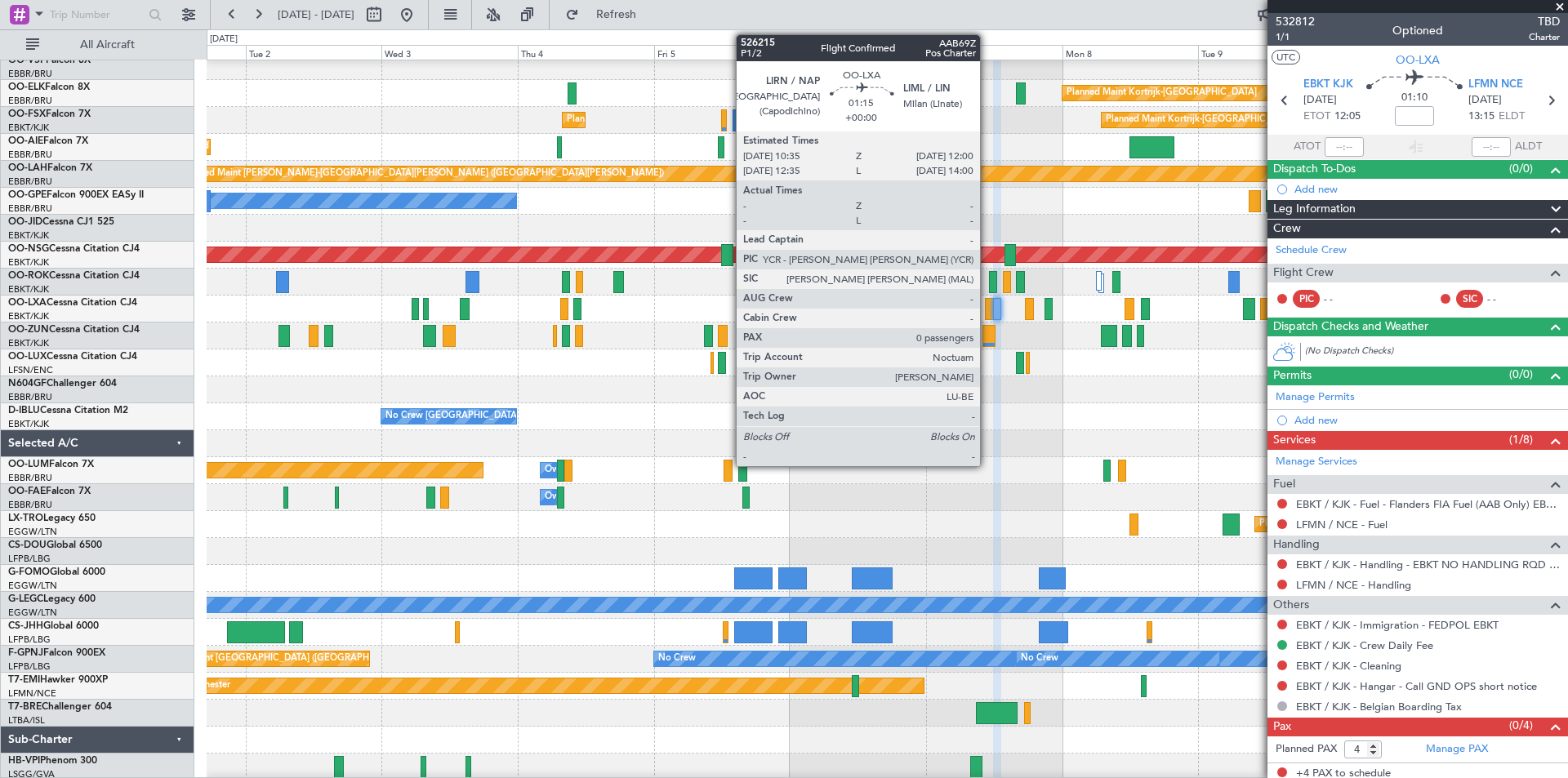
click at [987, 311] on div at bounding box center [988, 309] width 8 height 22
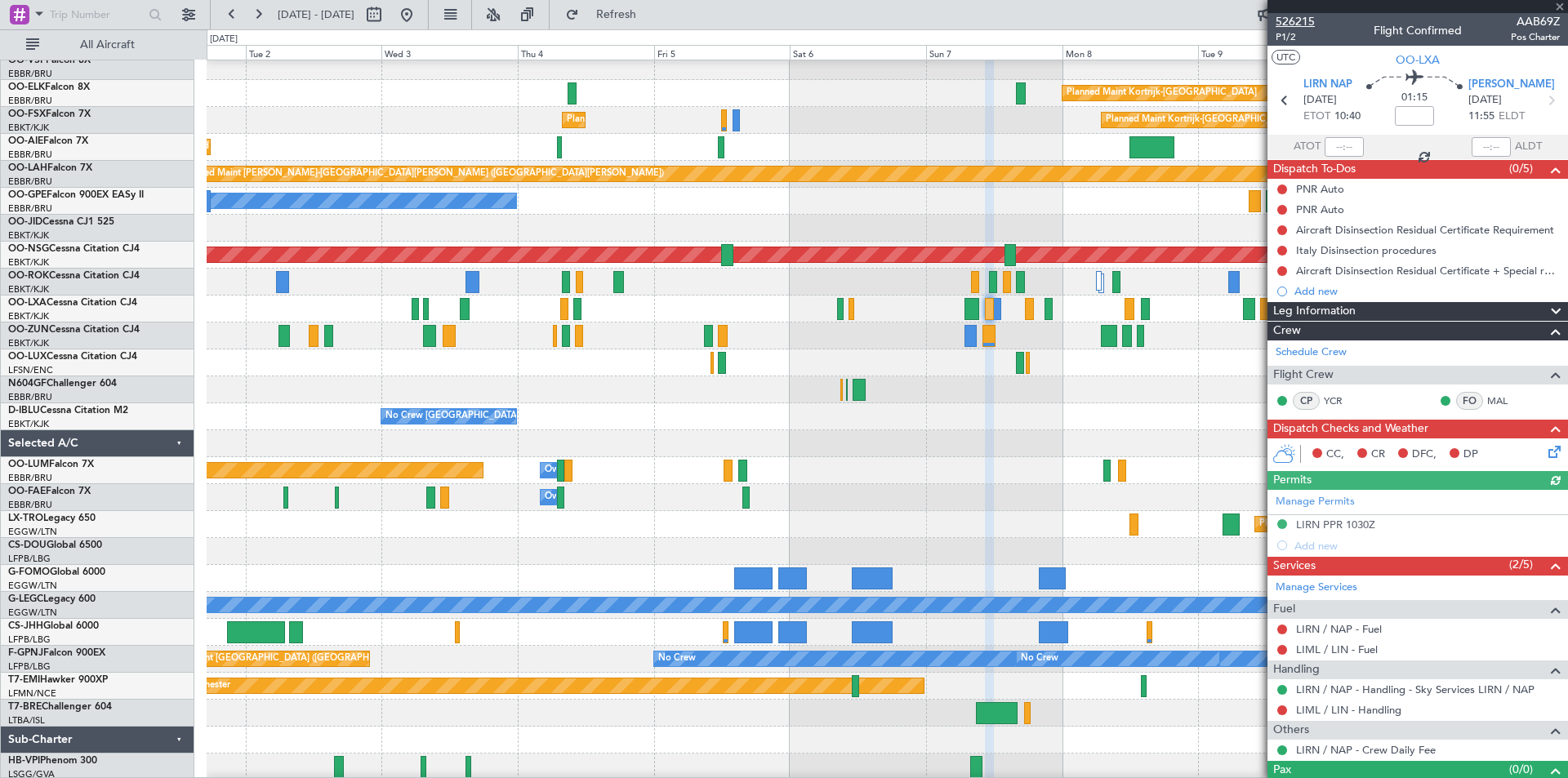
click at [1308, 19] on span "526215" at bounding box center [1295, 21] width 39 height 18
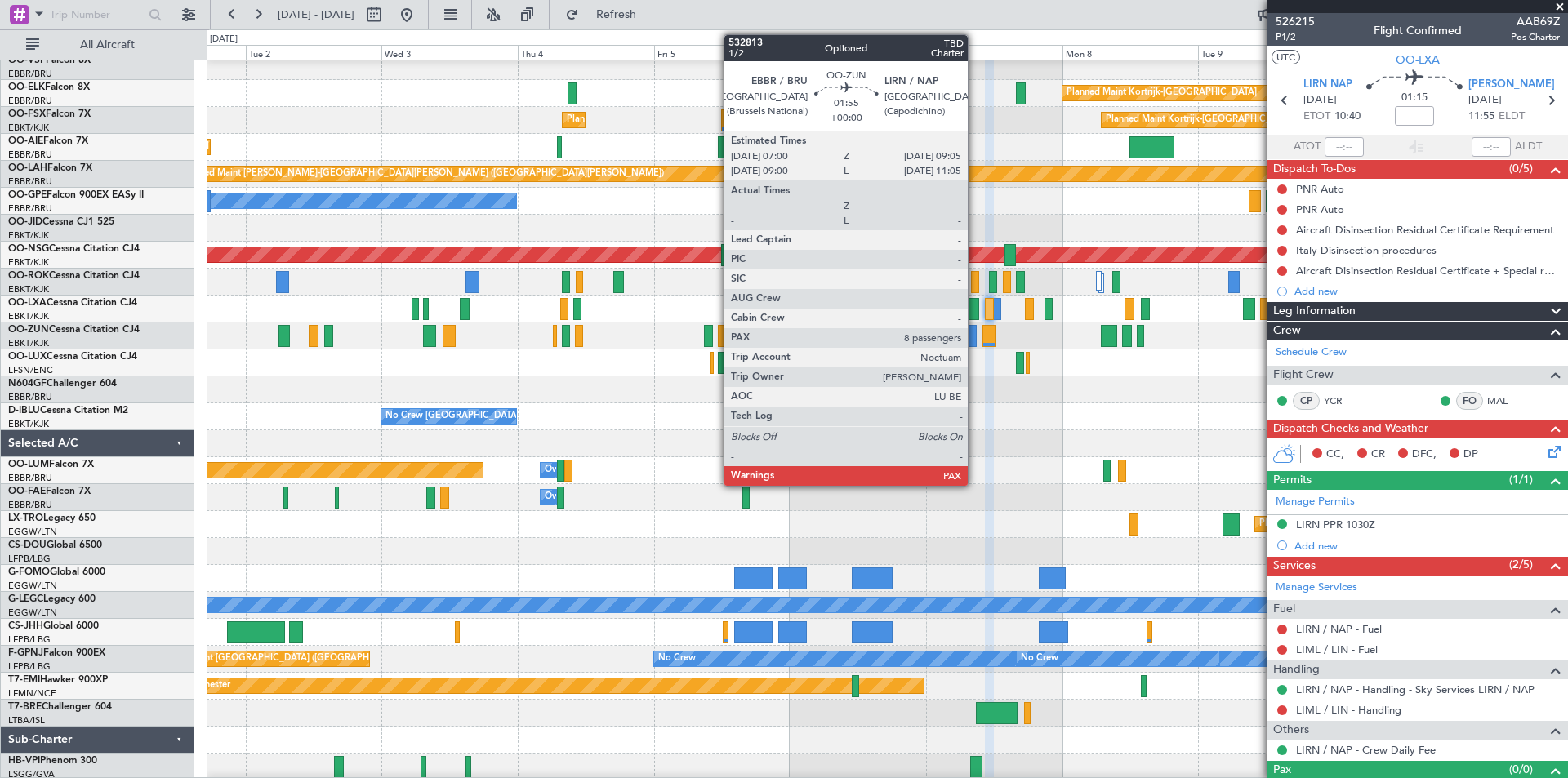
click at [975, 325] on div at bounding box center [970, 336] width 12 height 22
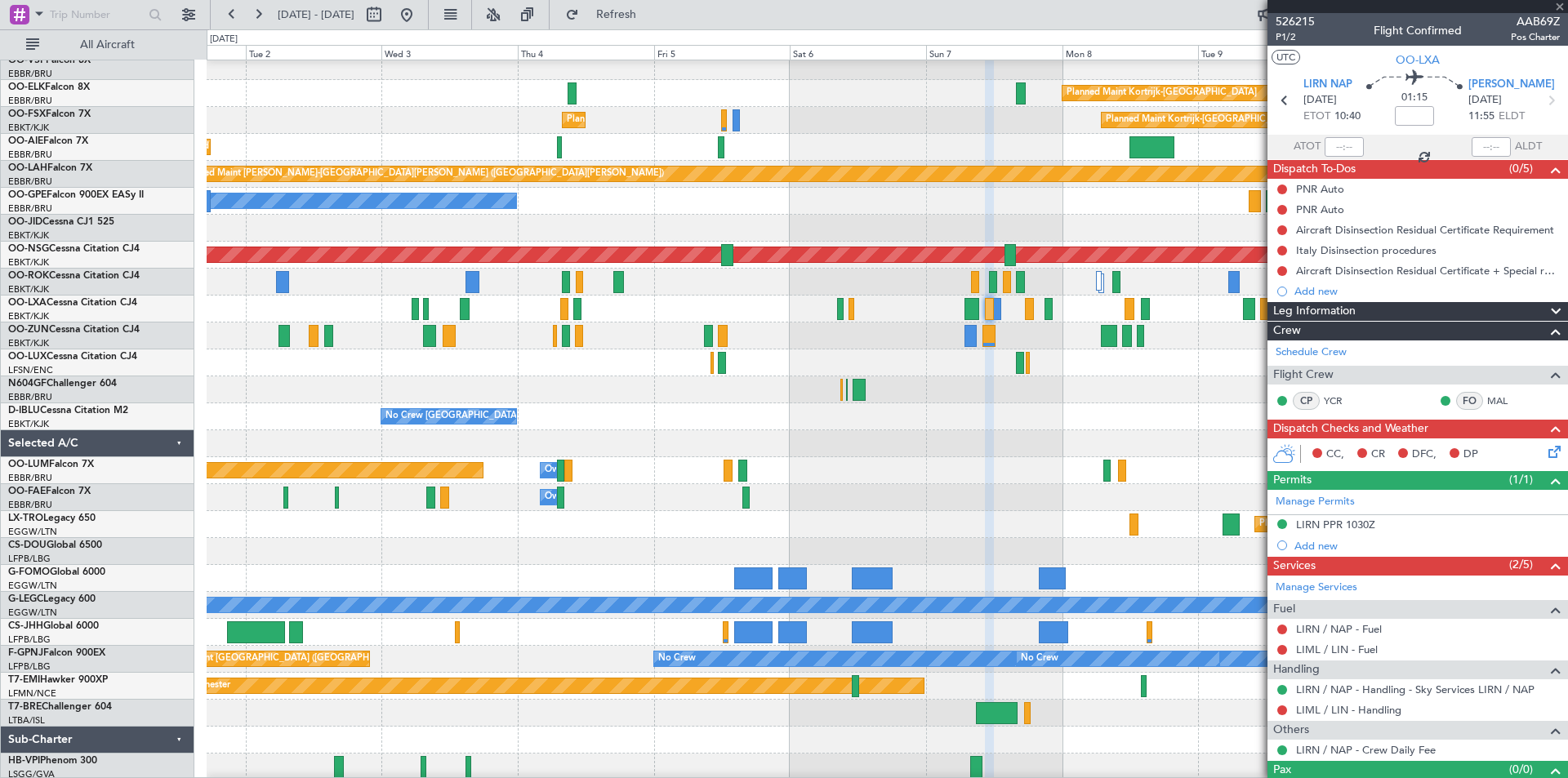
type input "8"
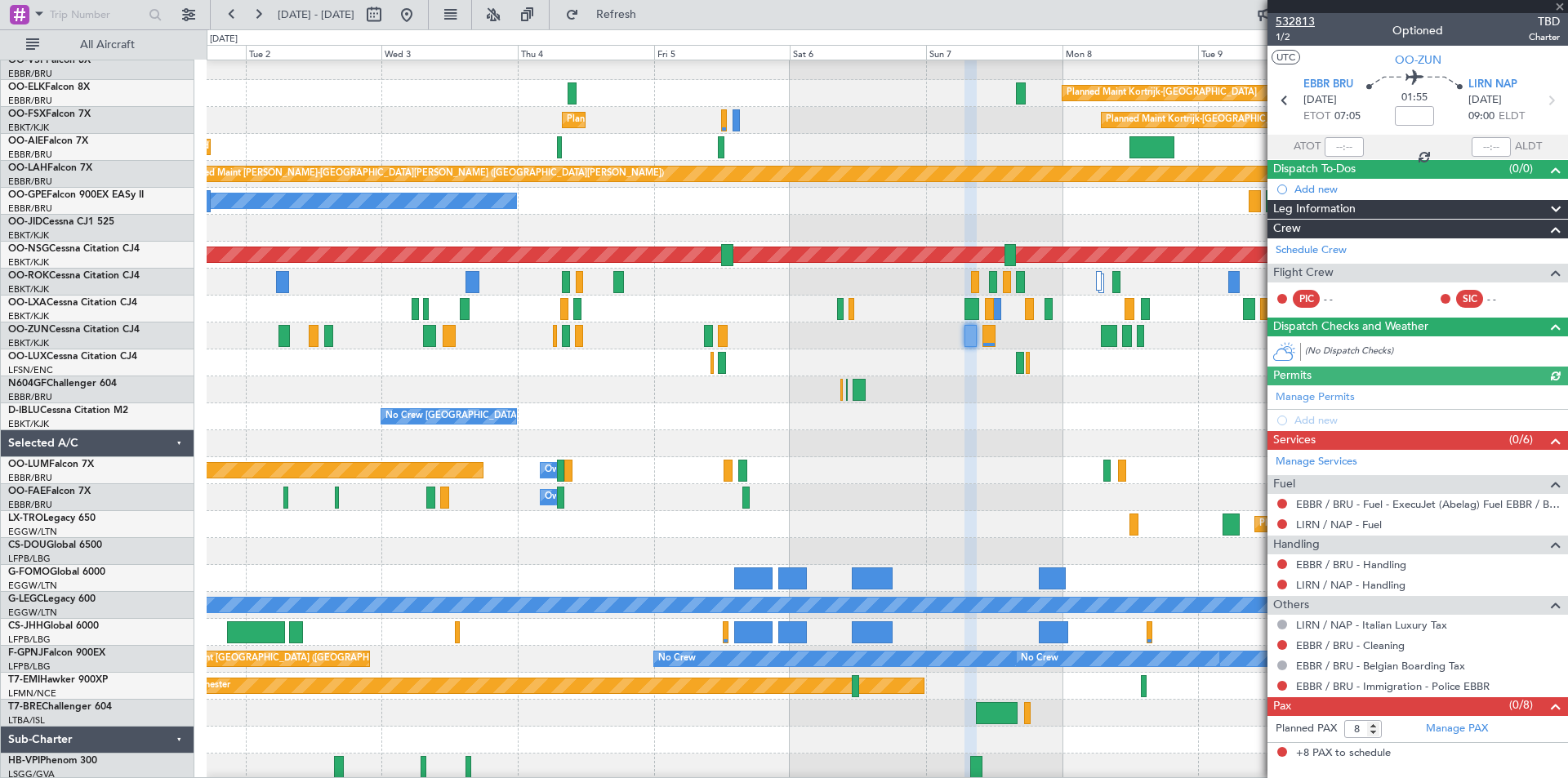
click at [1289, 16] on span "532813" at bounding box center [1295, 21] width 39 height 18
click at [651, 11] on span "Refresh" at bounding box center [617, 15] width 68 height 11
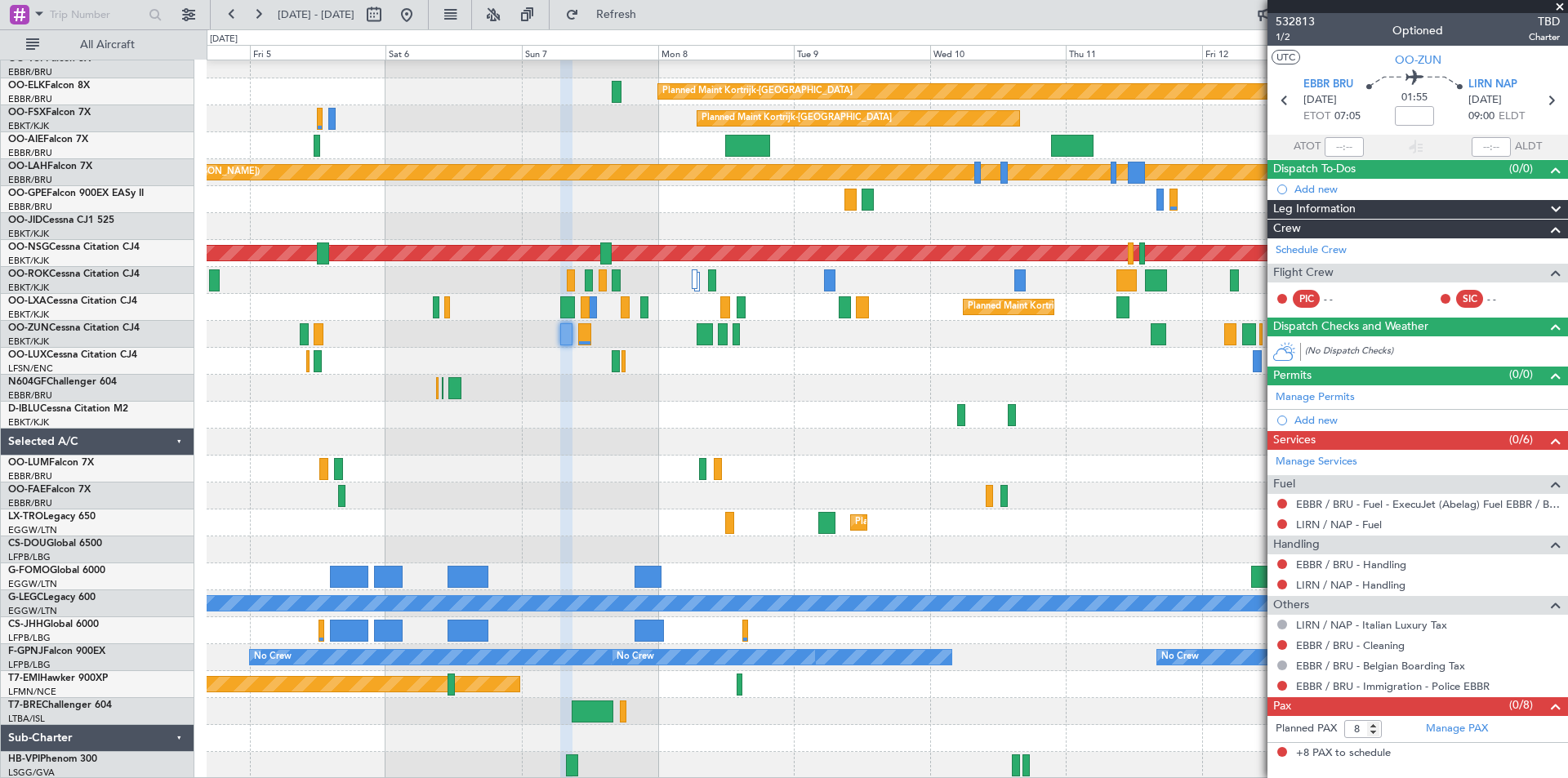
click at [627, 440] on div at bounding box center [887, 442] width 1361 height 27
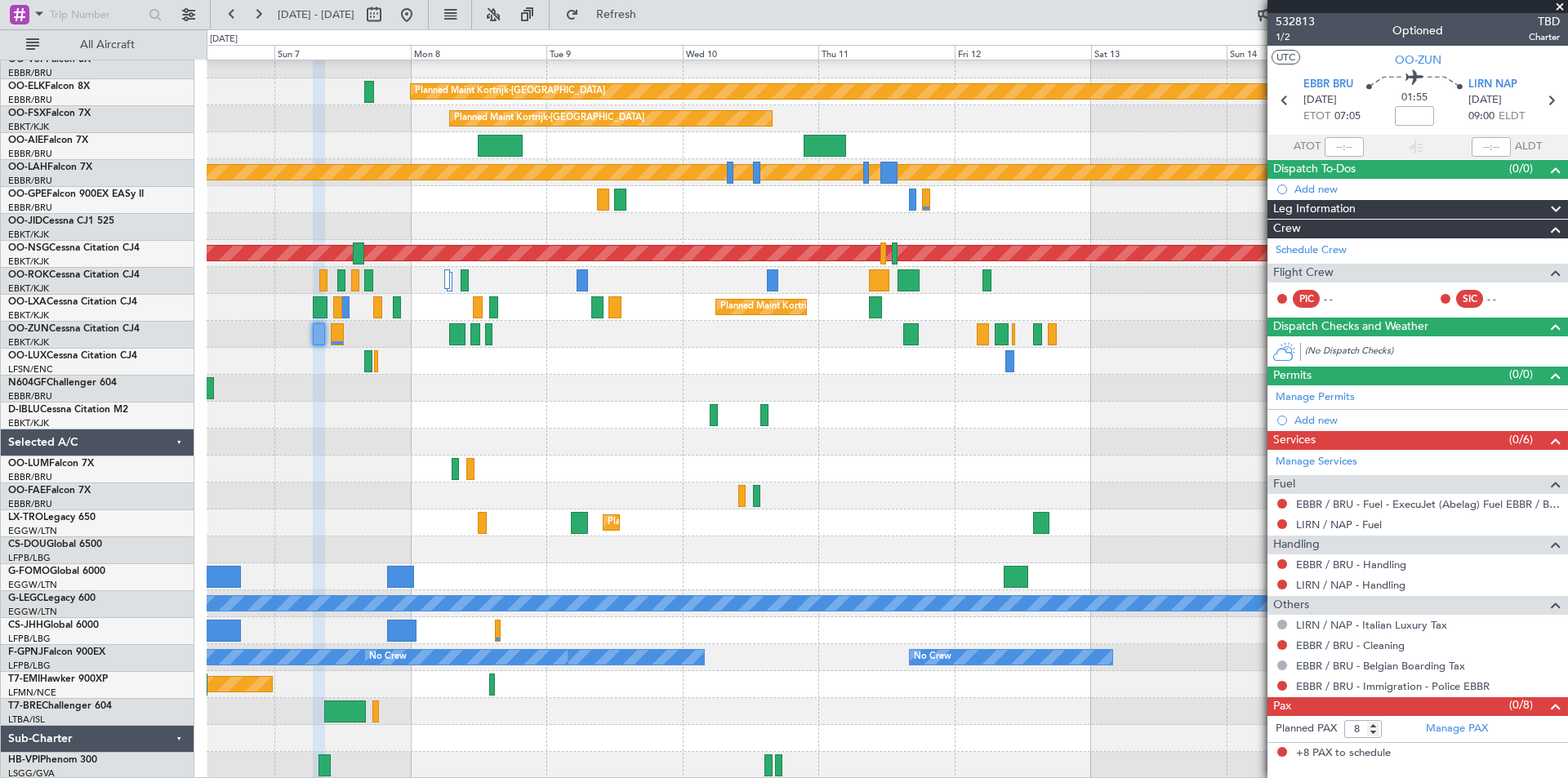
scroll to position [90, 0]
click at [643, 4] on button "Refresh" at bounding box center [606, 15] width 98 height 26
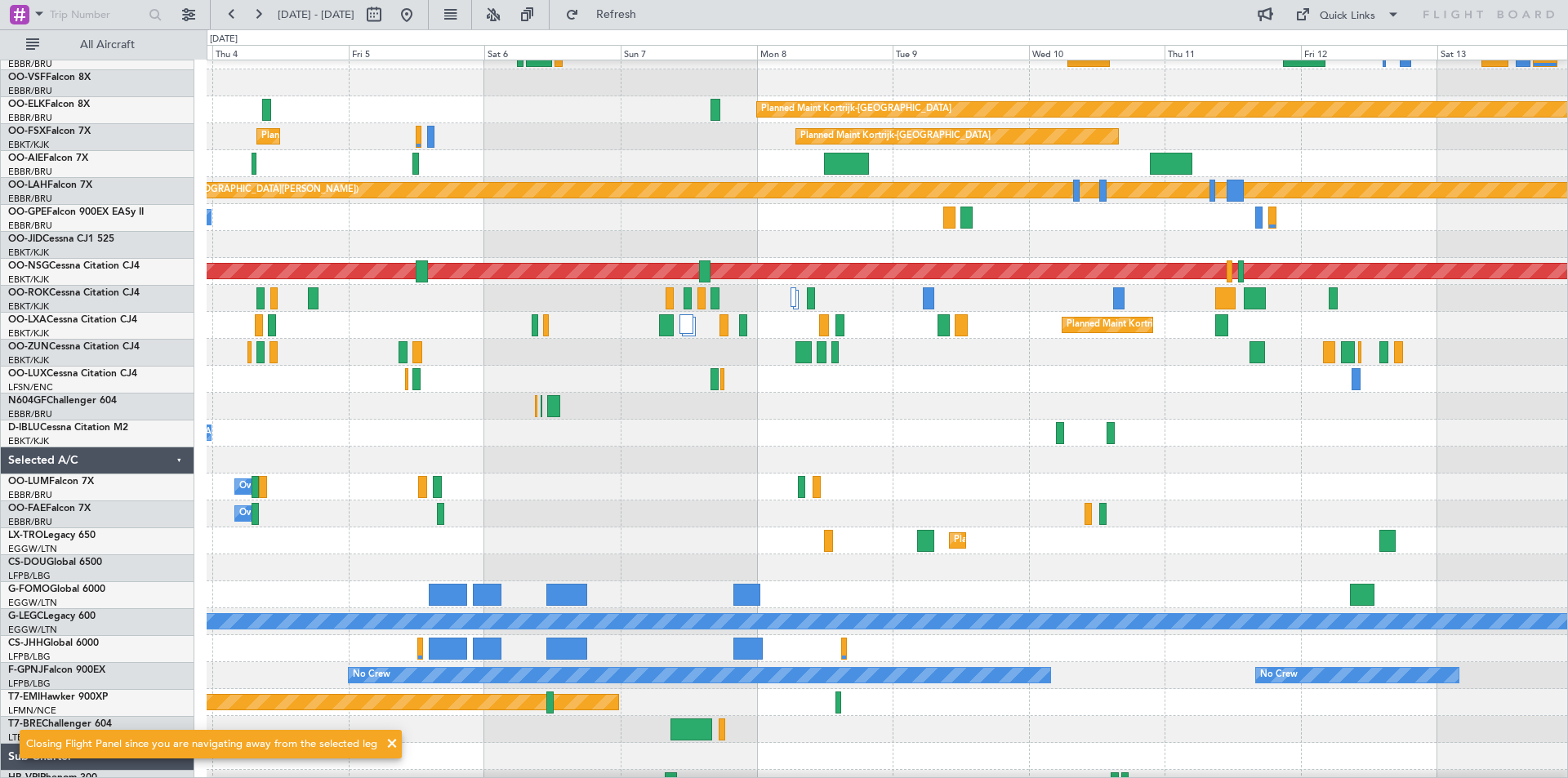
scroll to position [72, 0]
click at [606, 471] on div at bounding box center [887, 459] width 1361 height 27
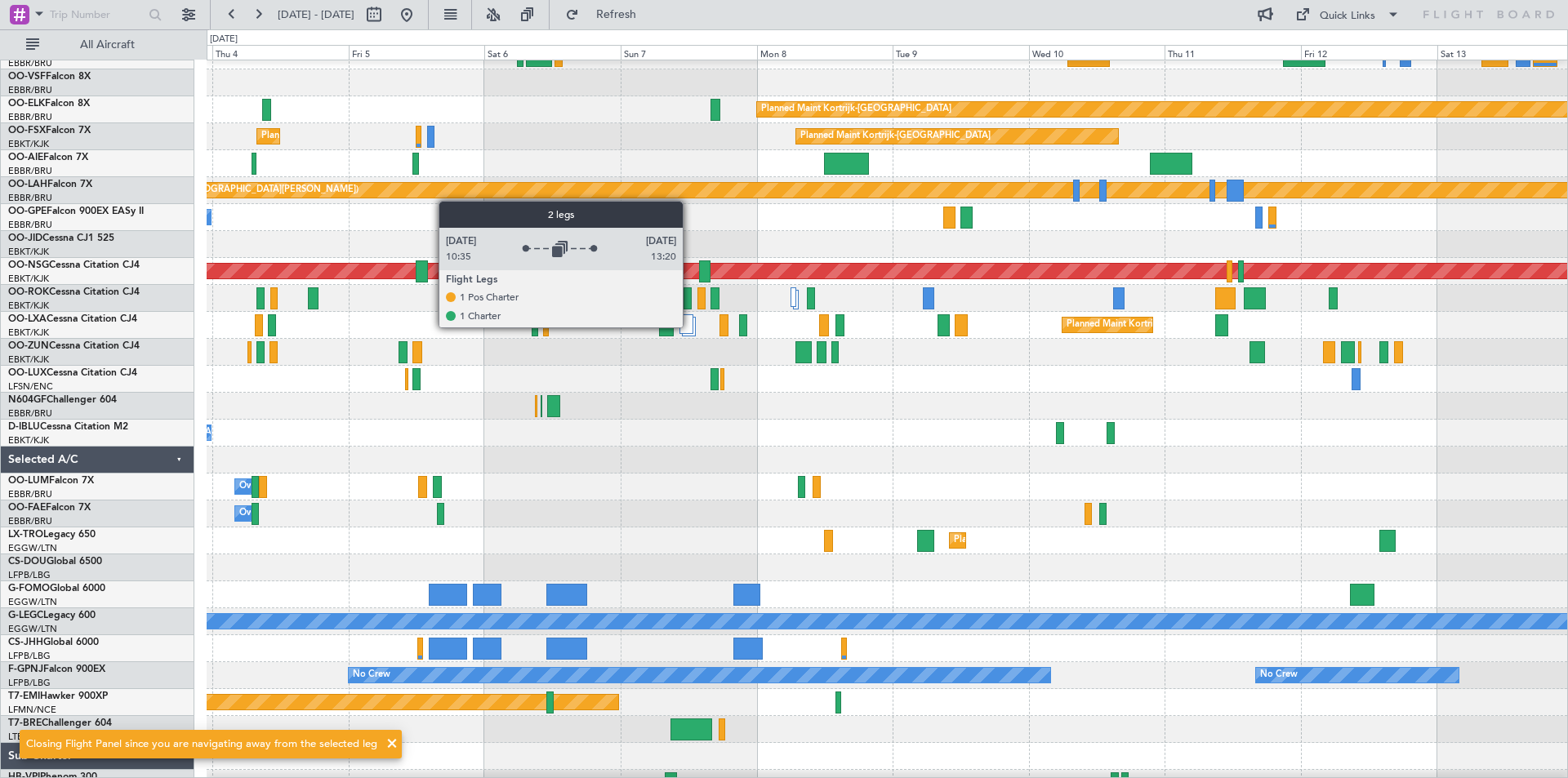
click at [690, 326] on div at bounding box center [686, 323] width 14 height 19
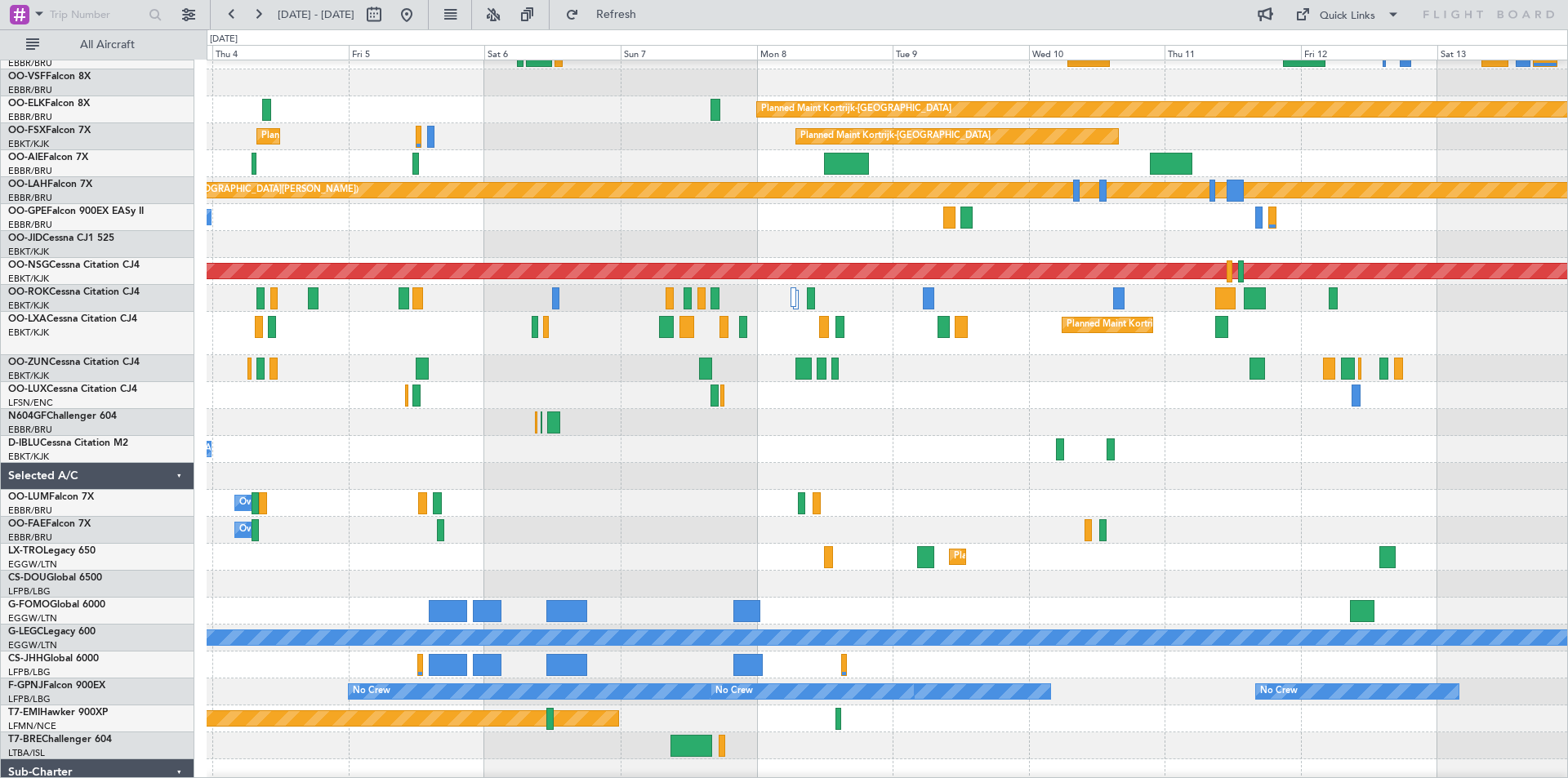
scroll to position [0, 0]
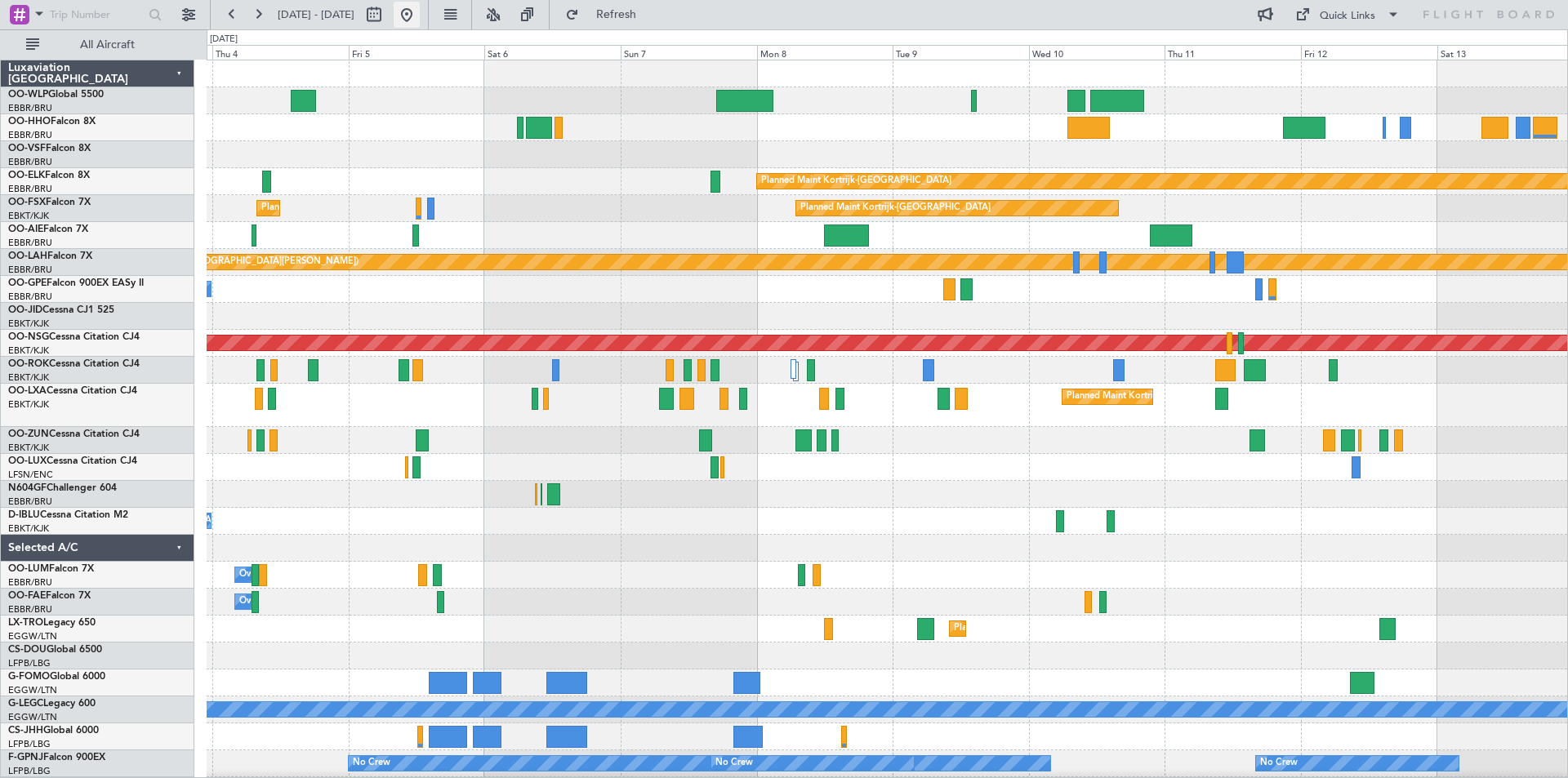
click at [420, 9] on button at bounding box center [407, 15] width 26 height 26
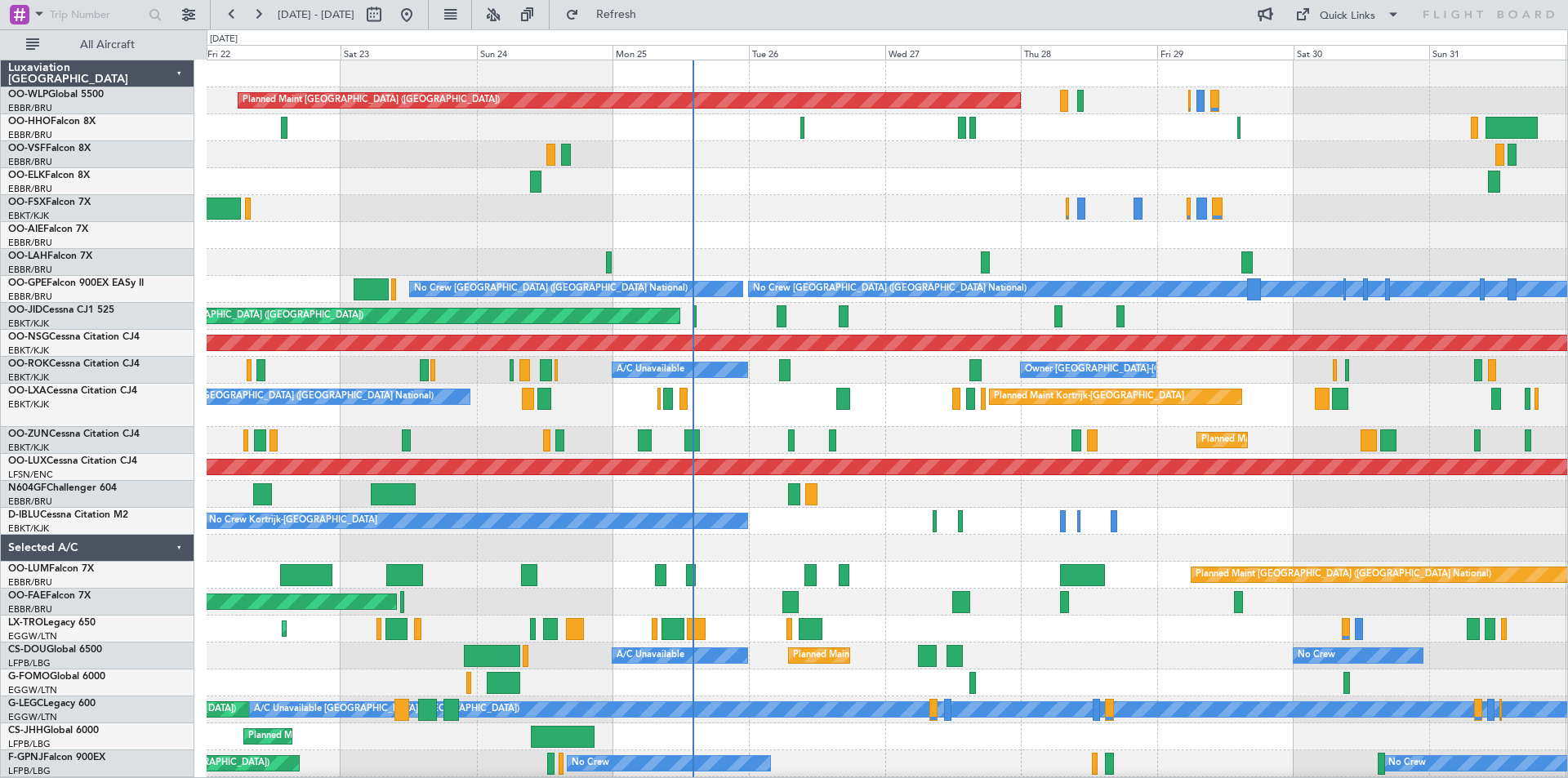
click at [1035, 454] on div "Planned Maint Berlin (Brandenburg) Planned Maint Kortrijk-Wevelgem Planned Main…" at bounding box center [887, 472] width 1361 height 824
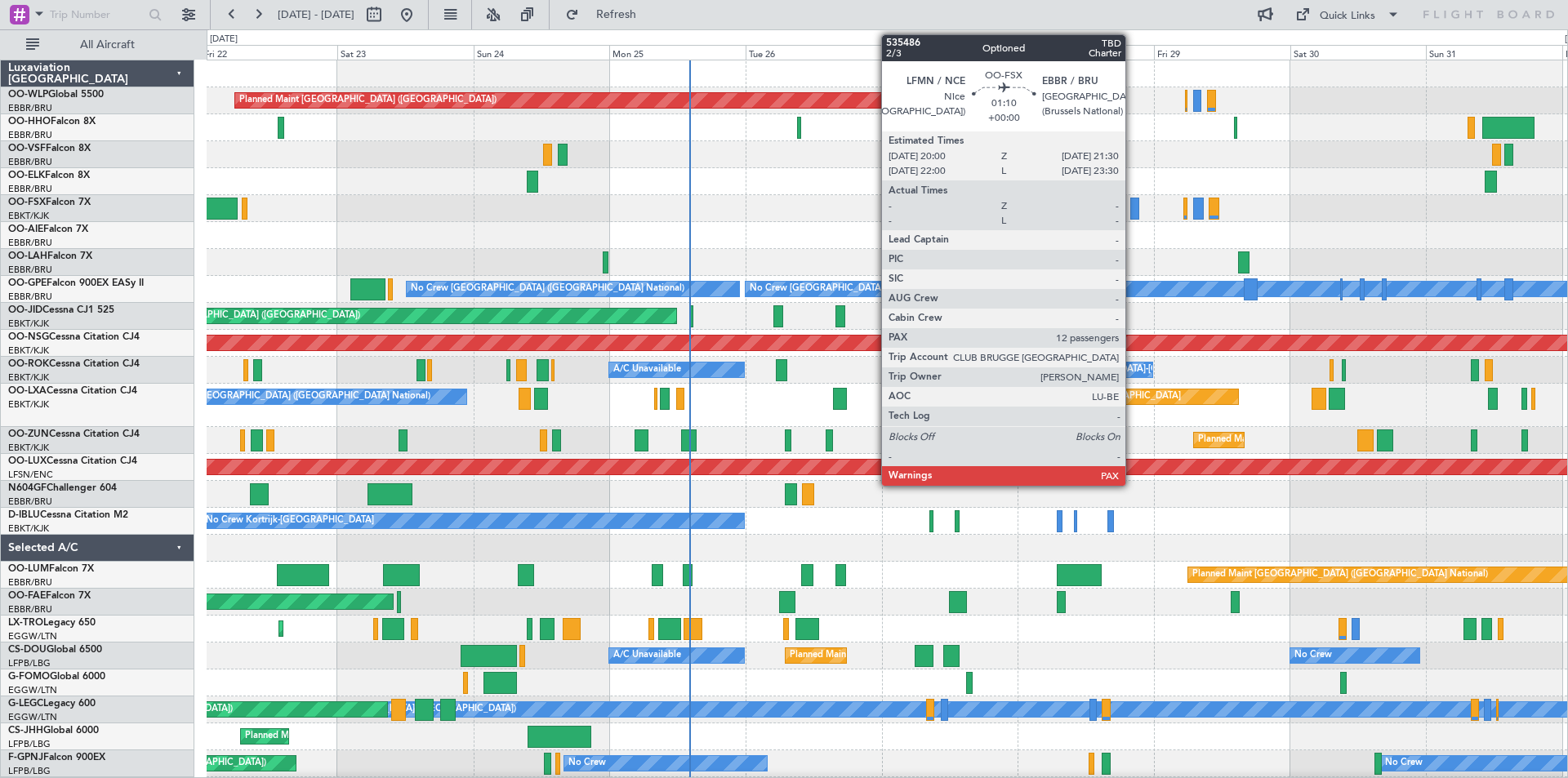
click at [1133, 209] on div at bounding box center [1135, 209] width 9 height 22
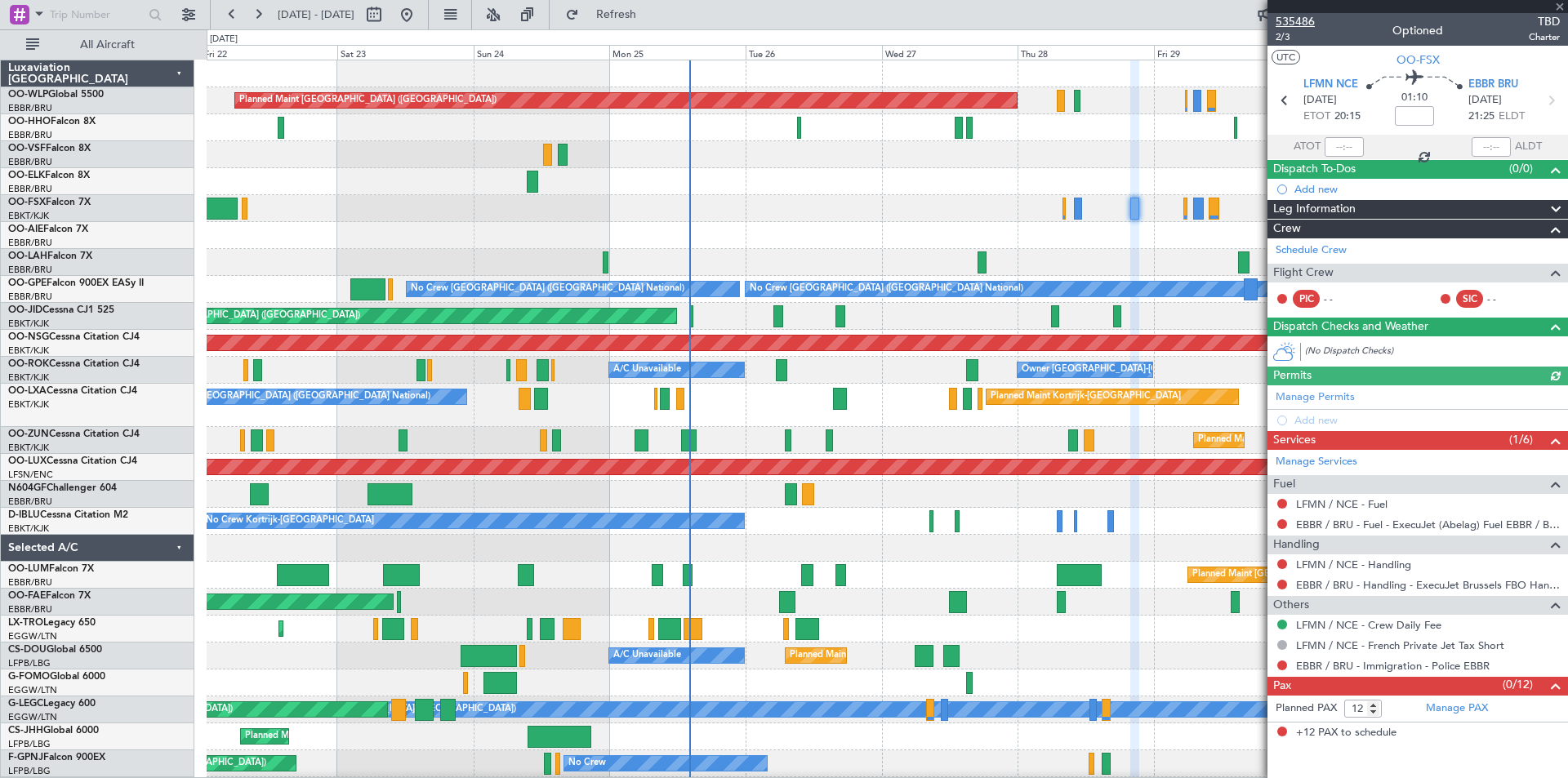
click at [1297, 22] on span "535486" at bounding box center [1295, 21] width 39 height 18
click at [651, 20] on span "Refresh" at bounding box center [617, 15] width 68 height 11
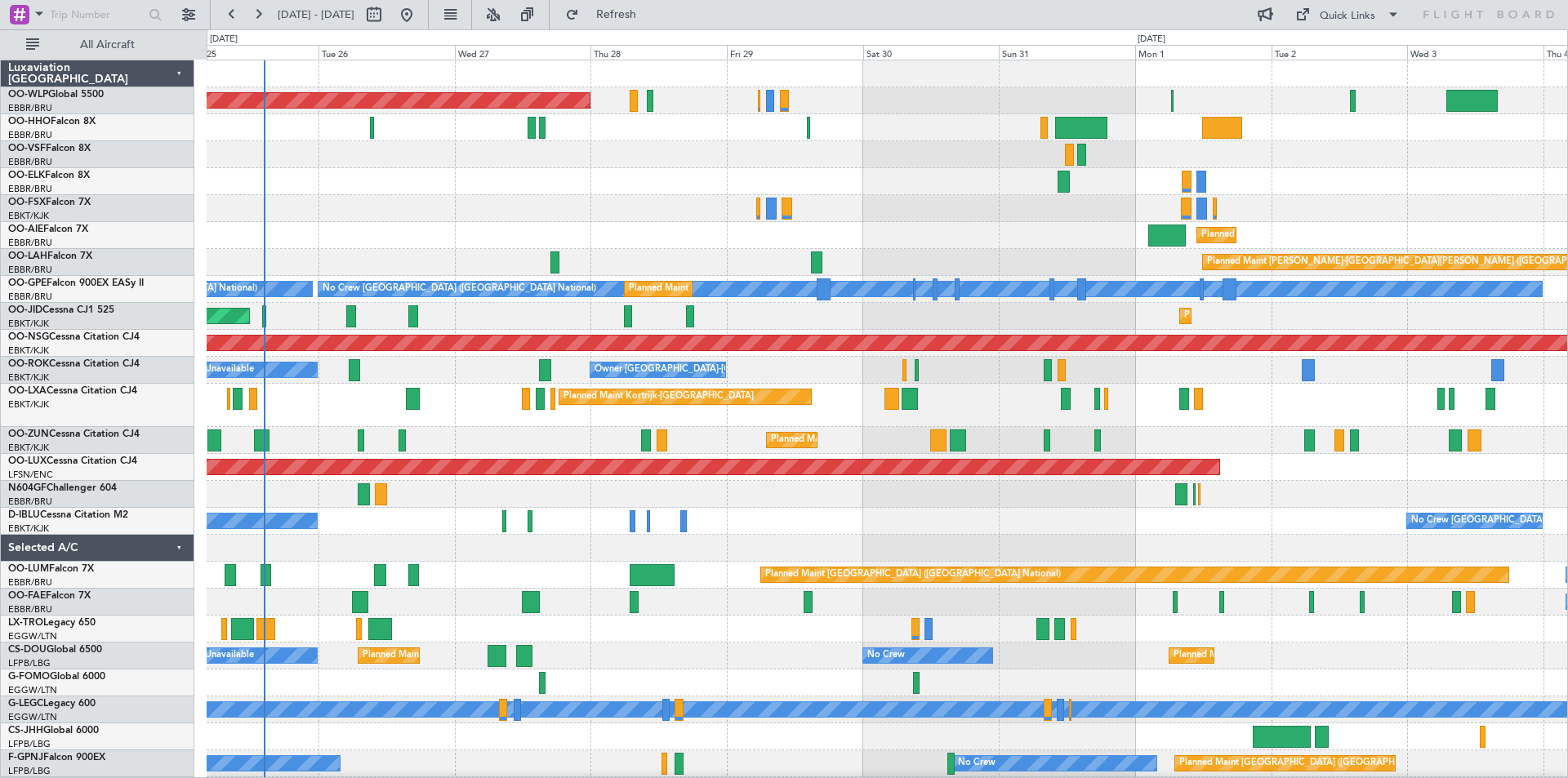
click at [799, 516] on div "Planned Maint Berlin (Brandenburg) Planned Maint Kortrijk-Wevelgem Planned Main…" at bounding box center [887, 485] width 1361 height 851
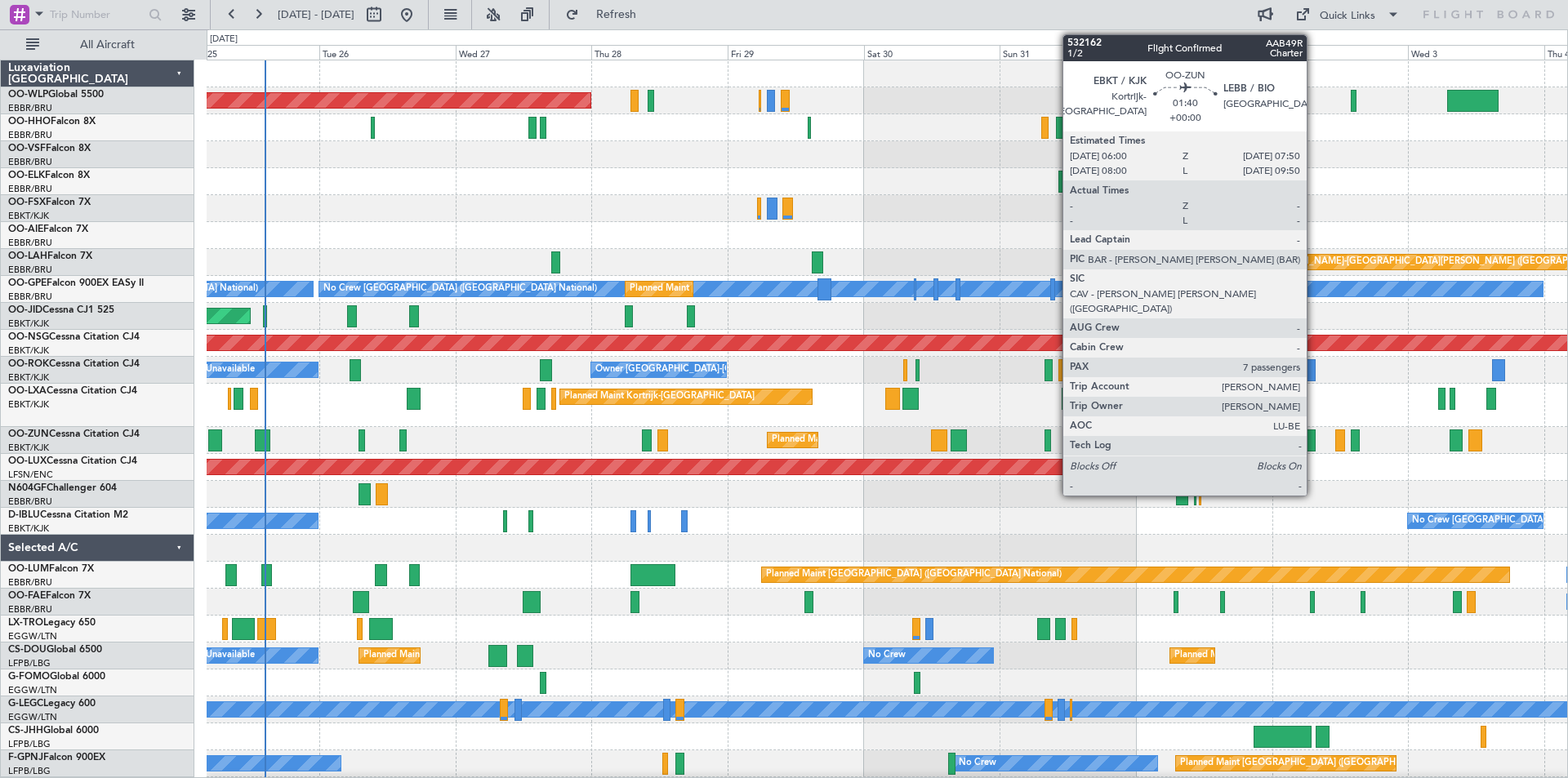
click at [1314, 444] on div at bounding box center [1310, 441] width 10 height 22
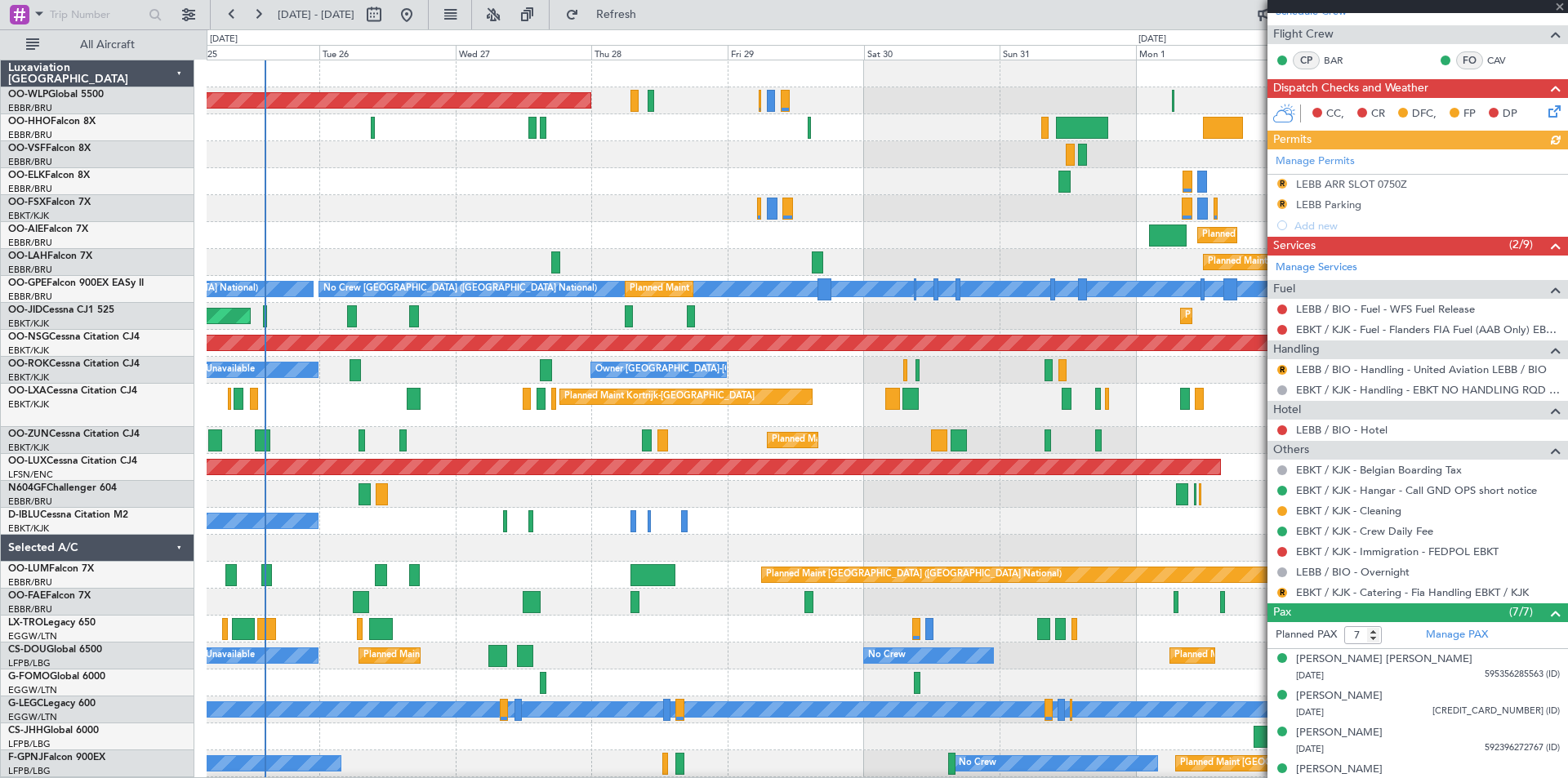
scroll to position [407, 0]
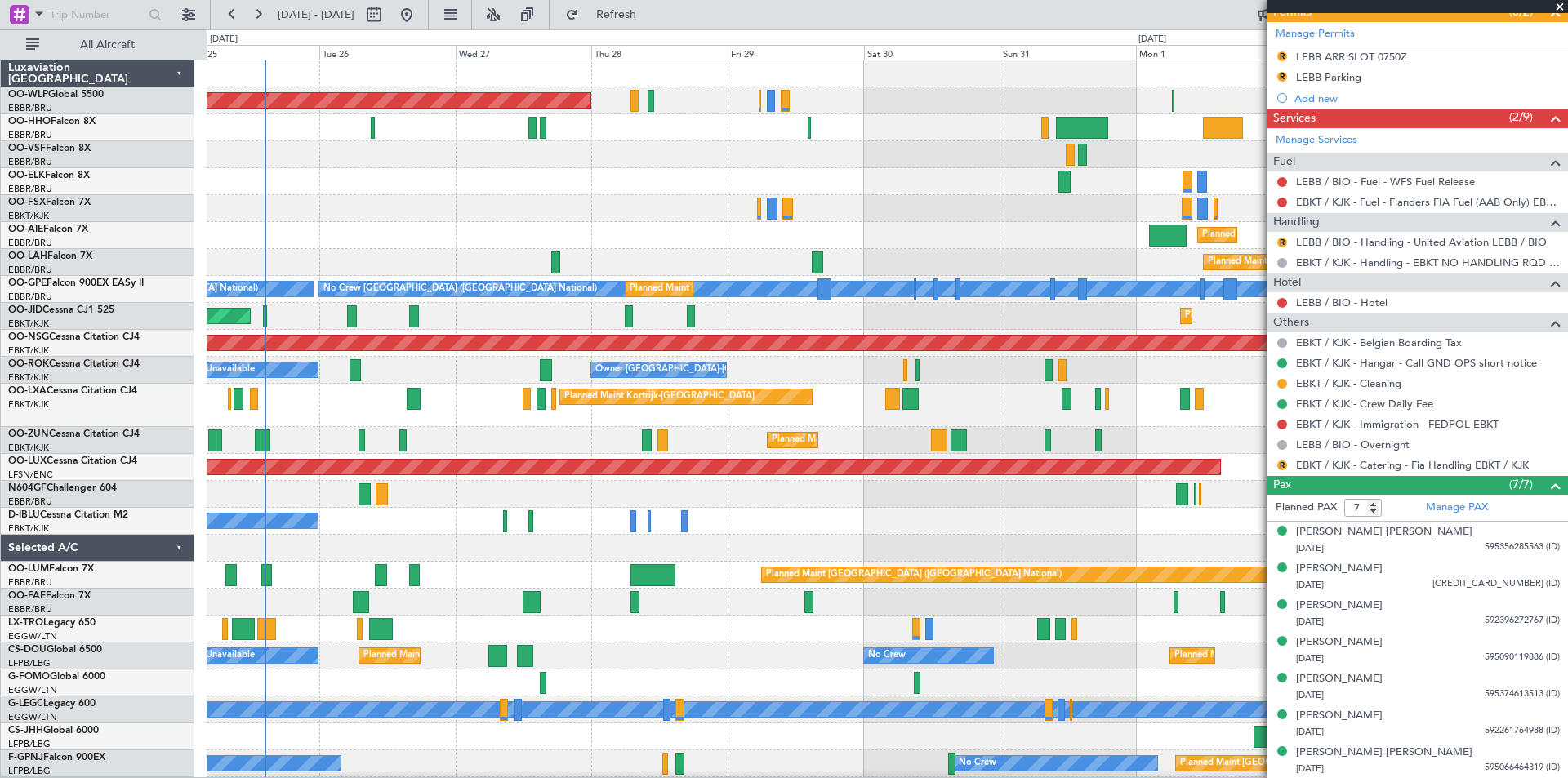
click at [1560, 8] on span at bounding box center [1560, 7] width 17 height 15
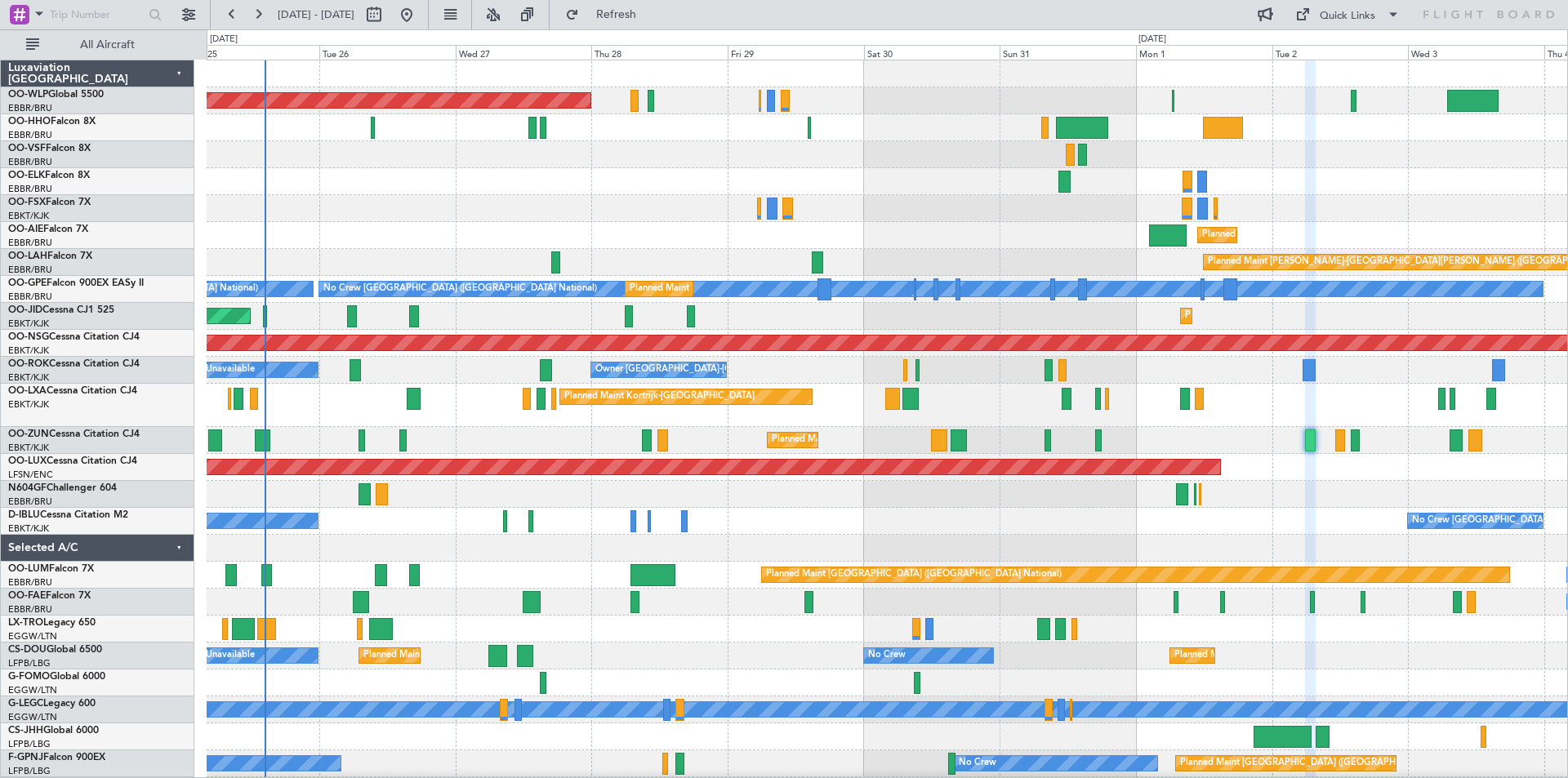
type input "0"
